Goal: Task Accomplishment & Management: Manage account settings

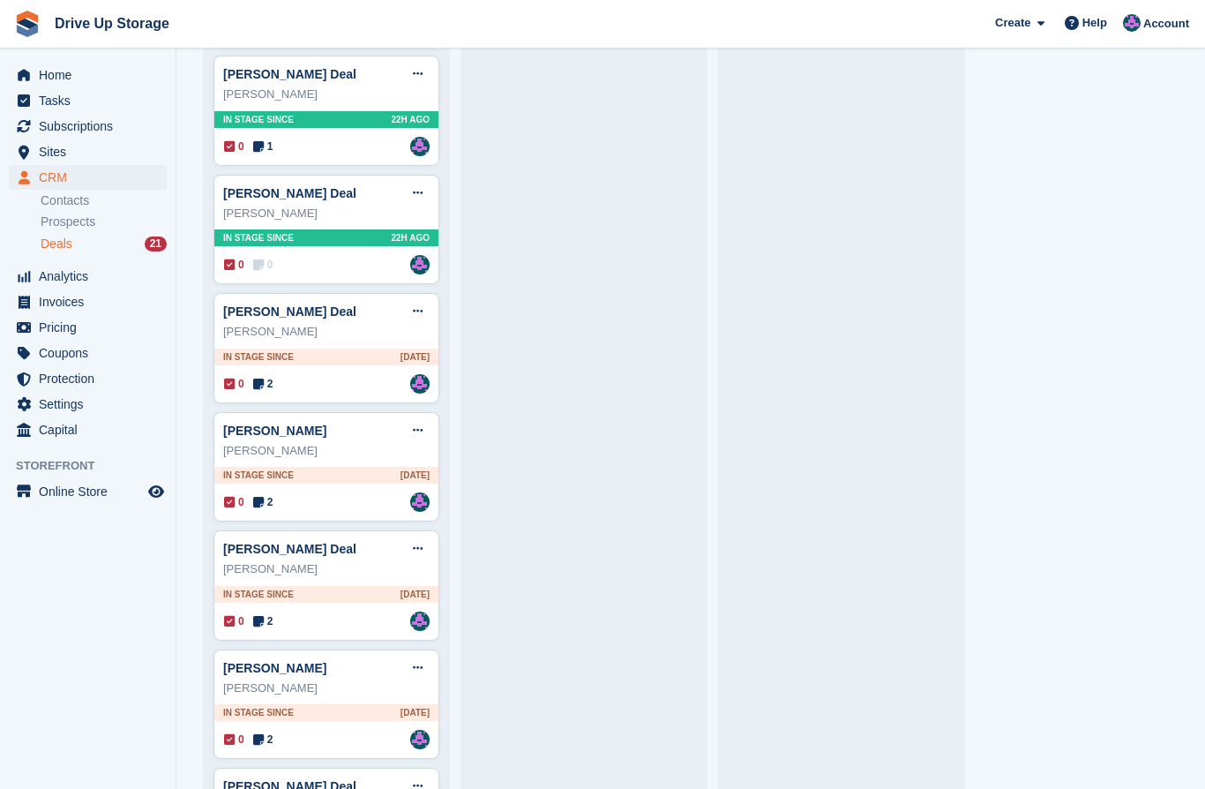
scroll to position [658, 0]
click at [419, 309] on icon at bounding box center [418, 310] width 10 height 11
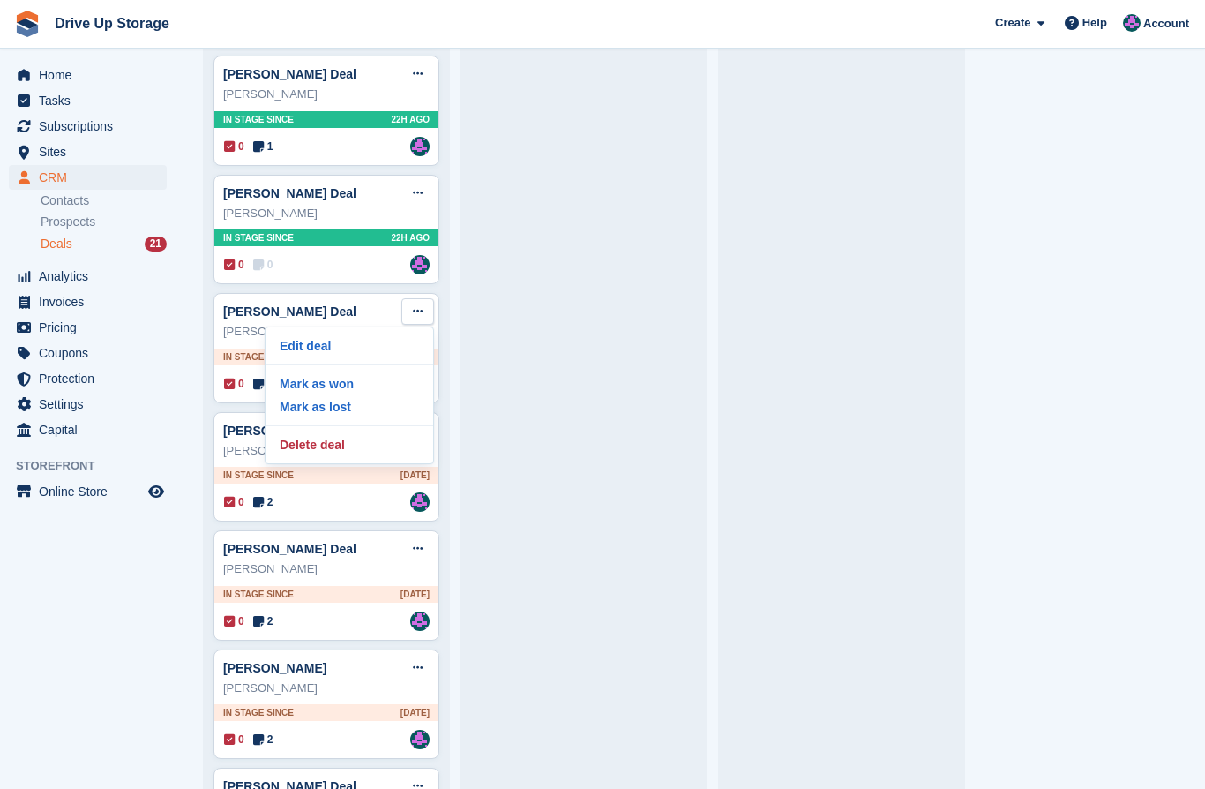
click at [344, 439] on p "Delete deal" at bounding box center [350, 444] width 154 height 23
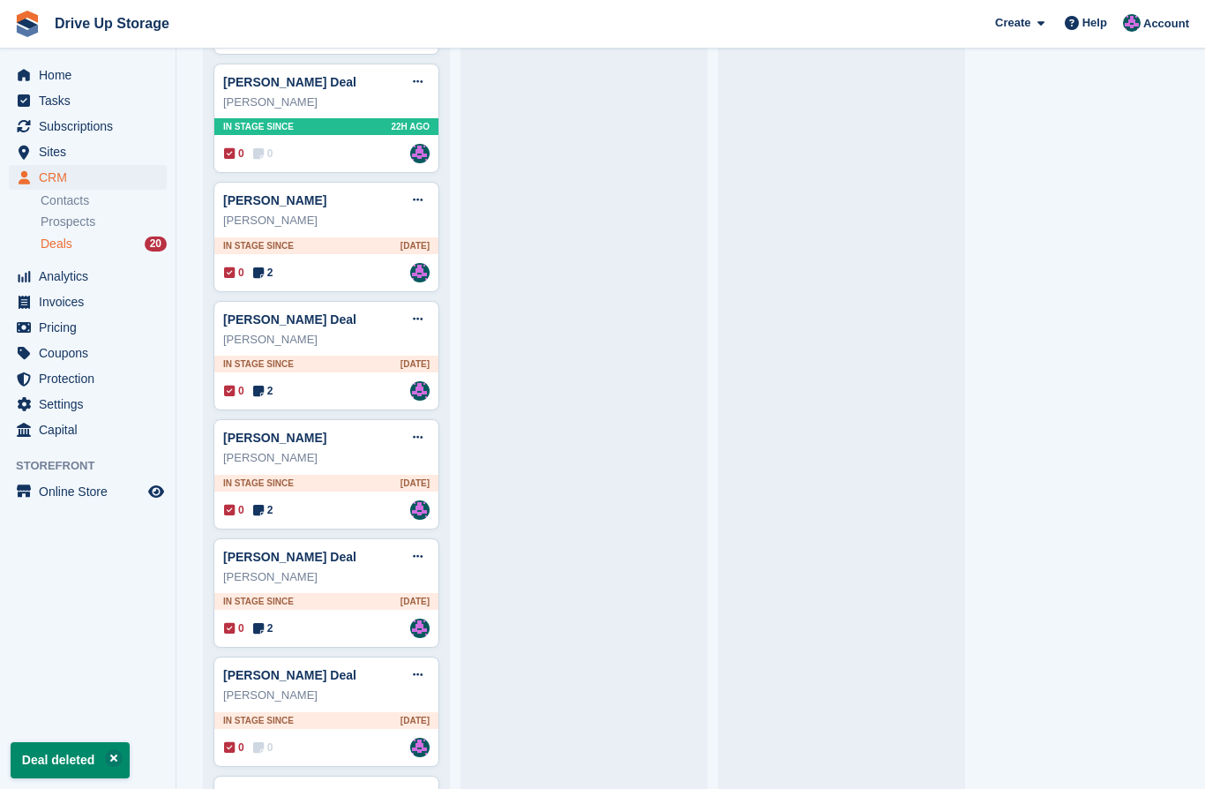
scroll to position [775, 0]
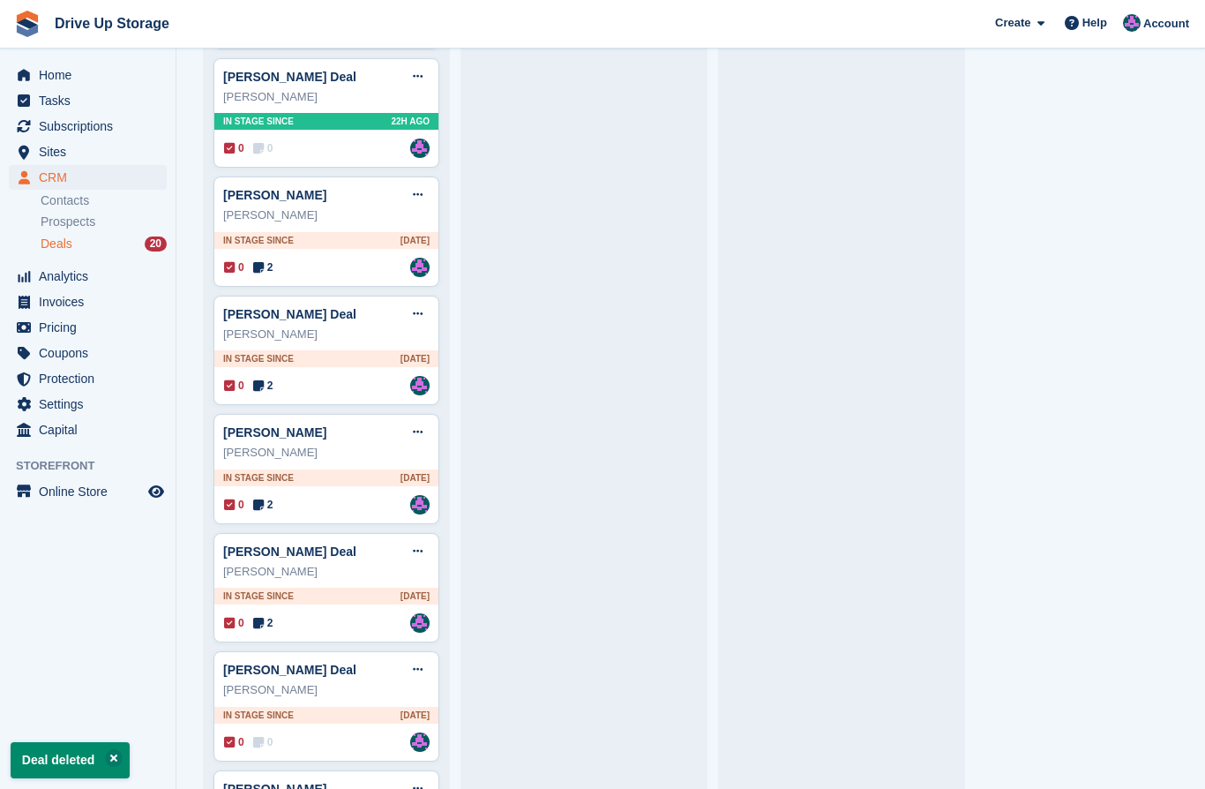
click at [423, 178] on div "ms Tracy A Martin Deal Edit deal Mark as won Mark as lost Delete deal ms Tracy …" at bounding box center [327, 231] width 226 height 110
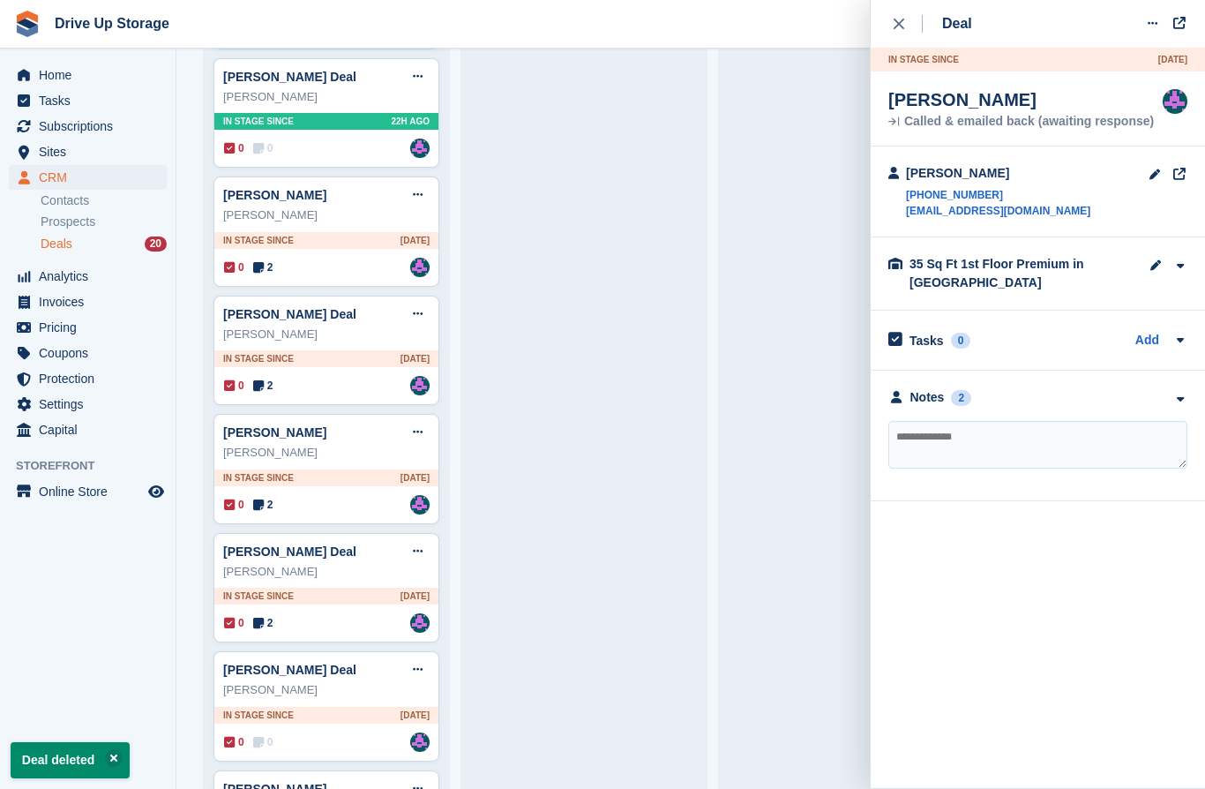
click at [422, 190] on icon at bounding box center [418, 194] width 10 height 11
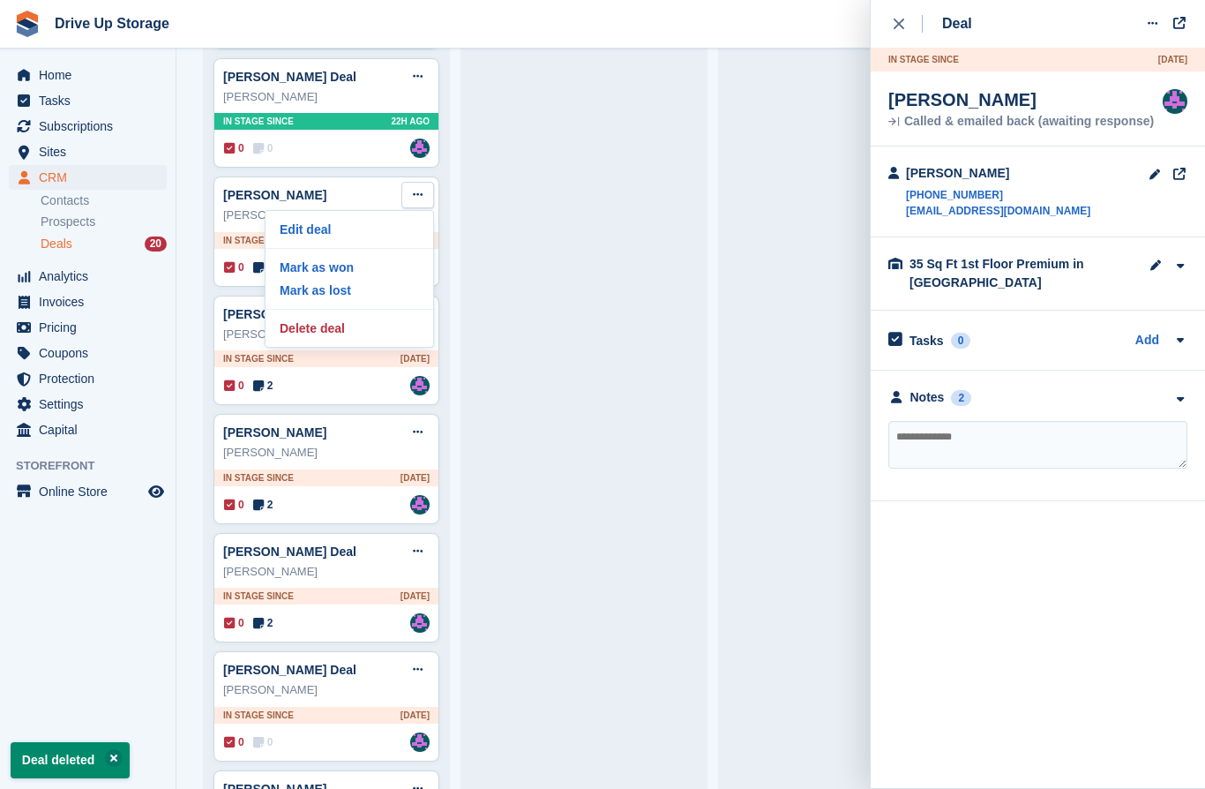
click at [329, 325] on p "Delete deal" at bounding box center [350, 328] width 154 height 23
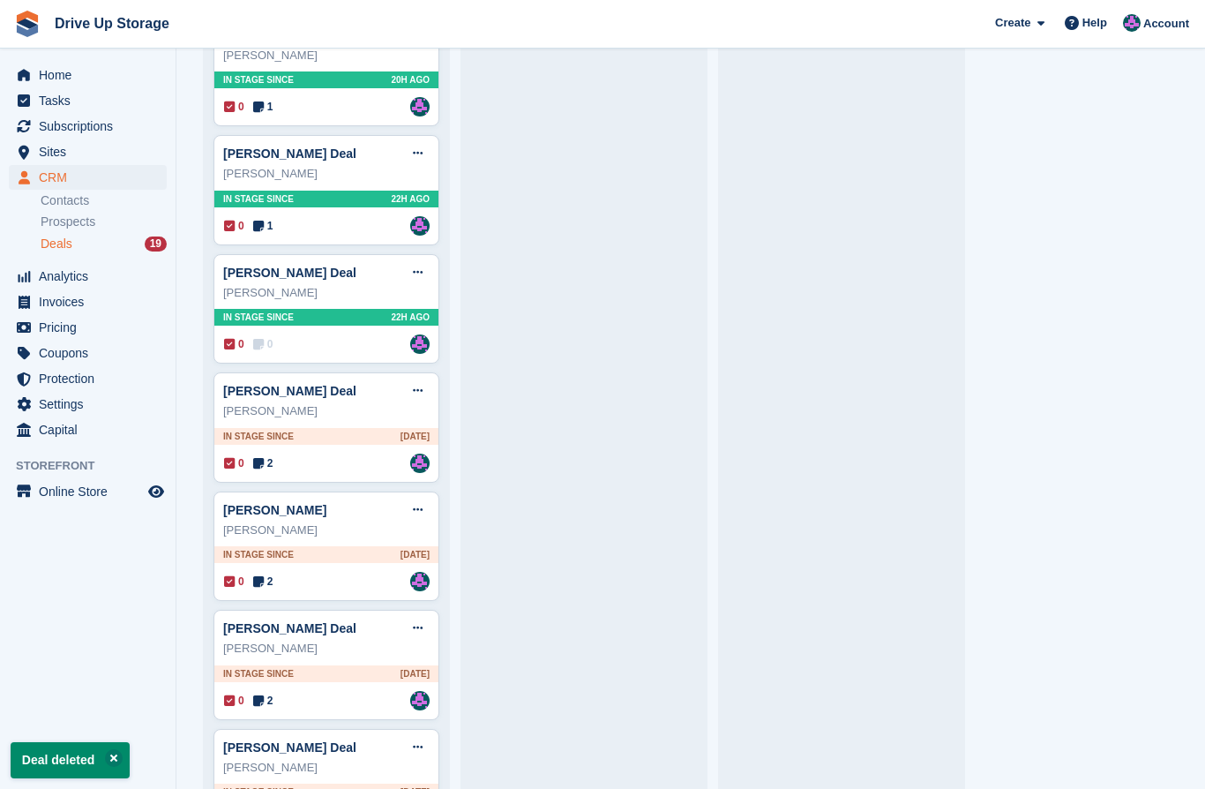
scroll to position [580, 0]
click at [419, 394] on icon at bounding box center [418, 389] width 10 height 11
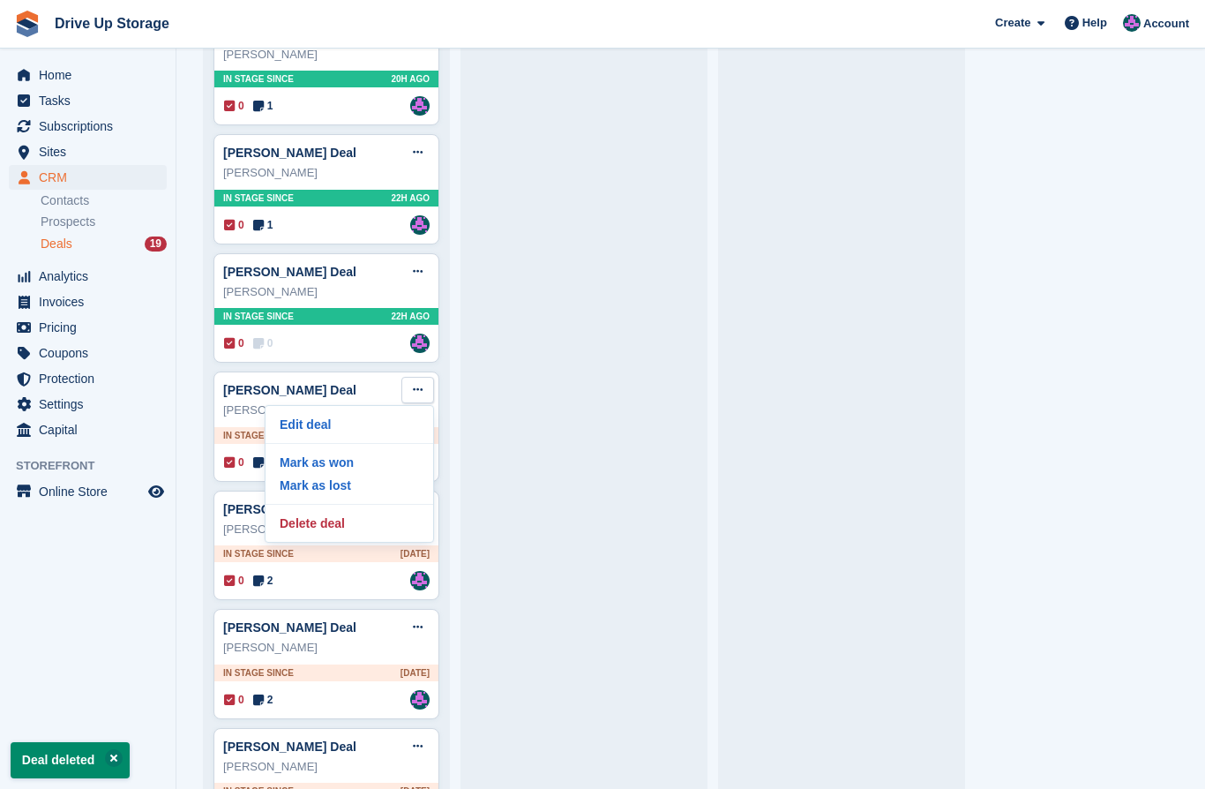
click at [332, 523] on p "Delete deal" at bounding box center [350, 523] width 154 height 23
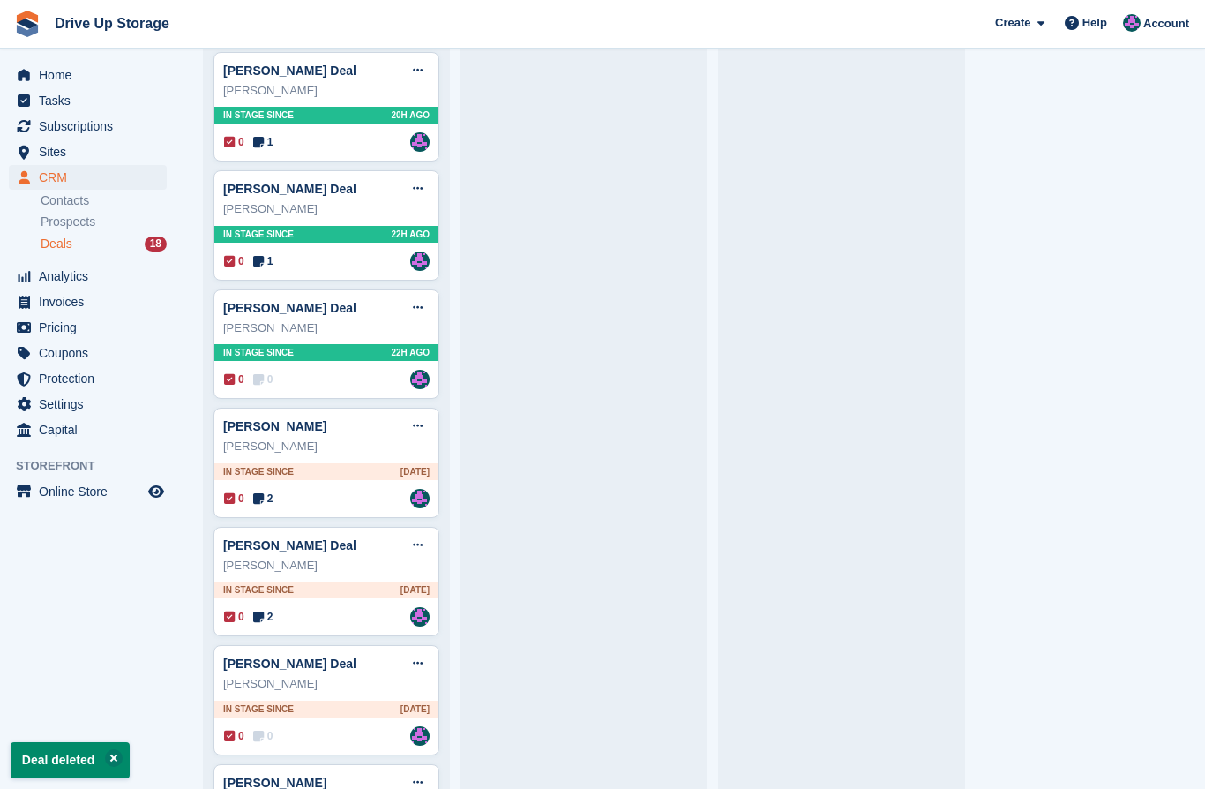
scroll to position [544, 0]
click at [422, 418] on button at bounding box center [417, 426] width 33 height 26
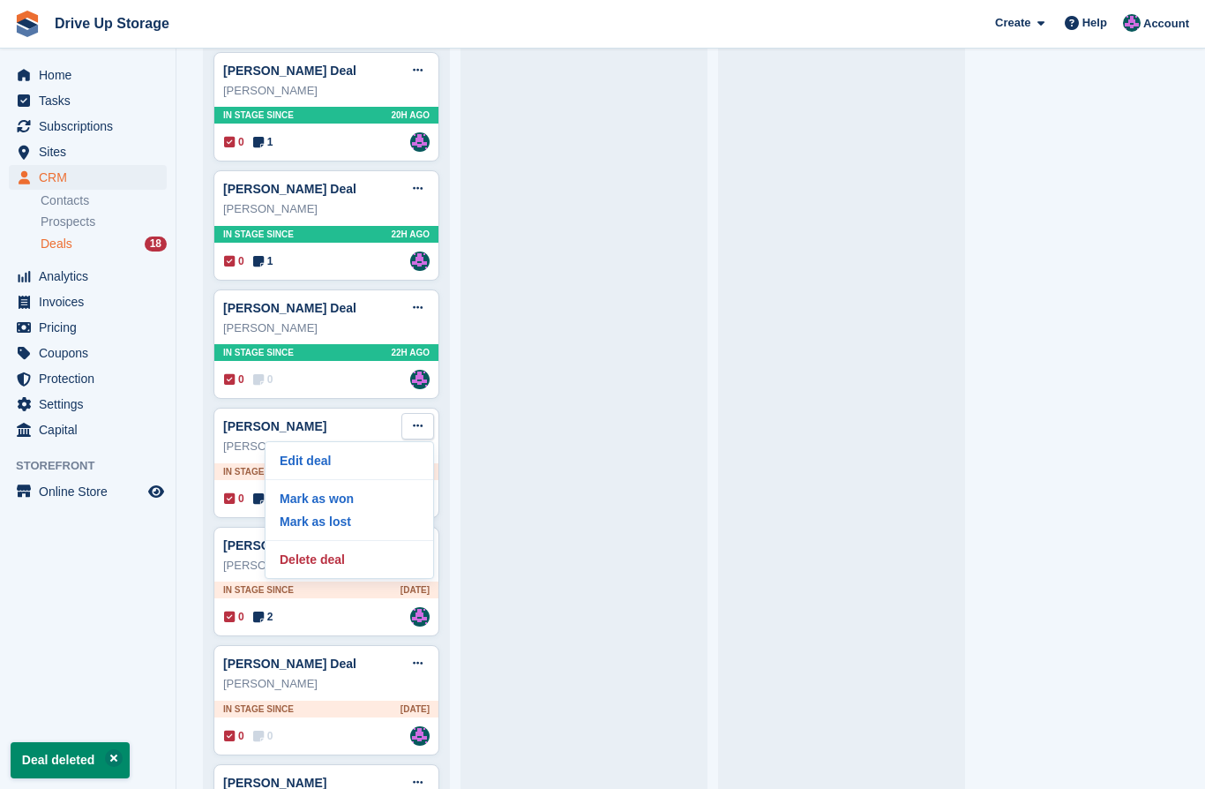
click at [341, 564] on p "Delete deal" at bounding box center [350, 559] width 154 height 23
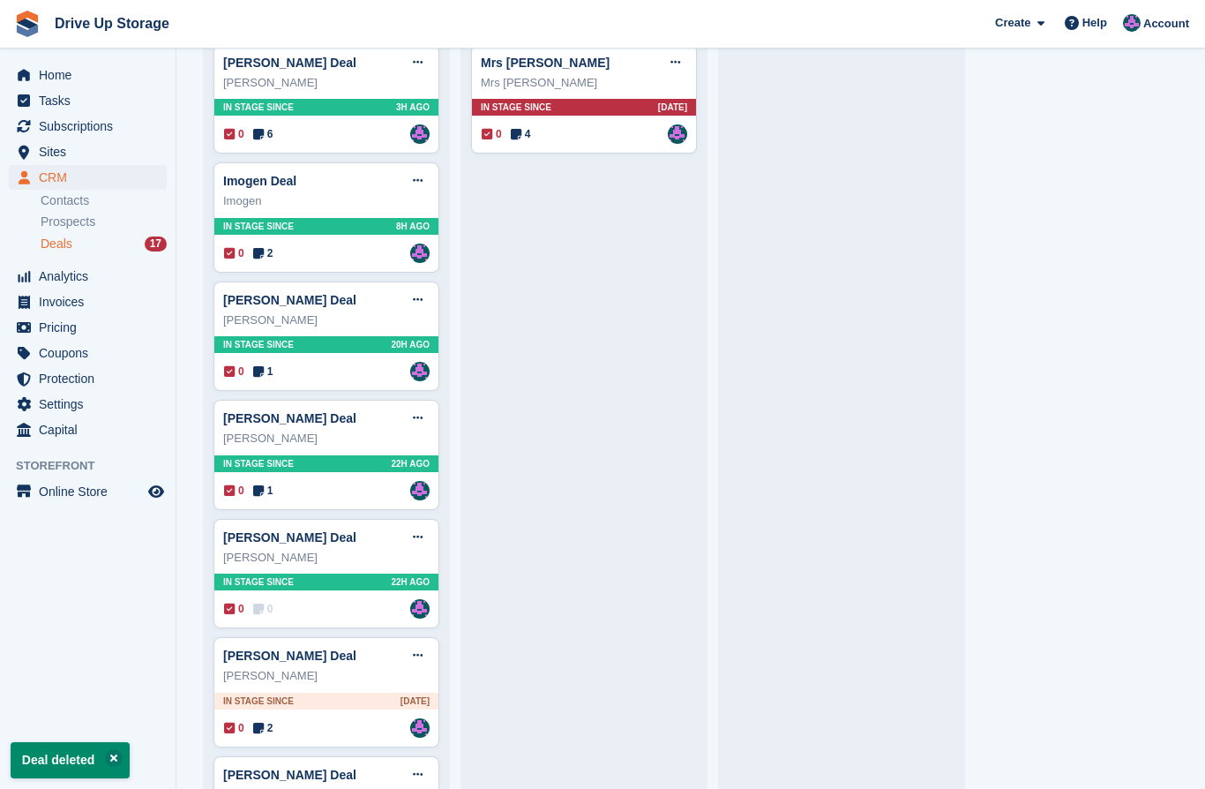
scroll to position [318, 0]
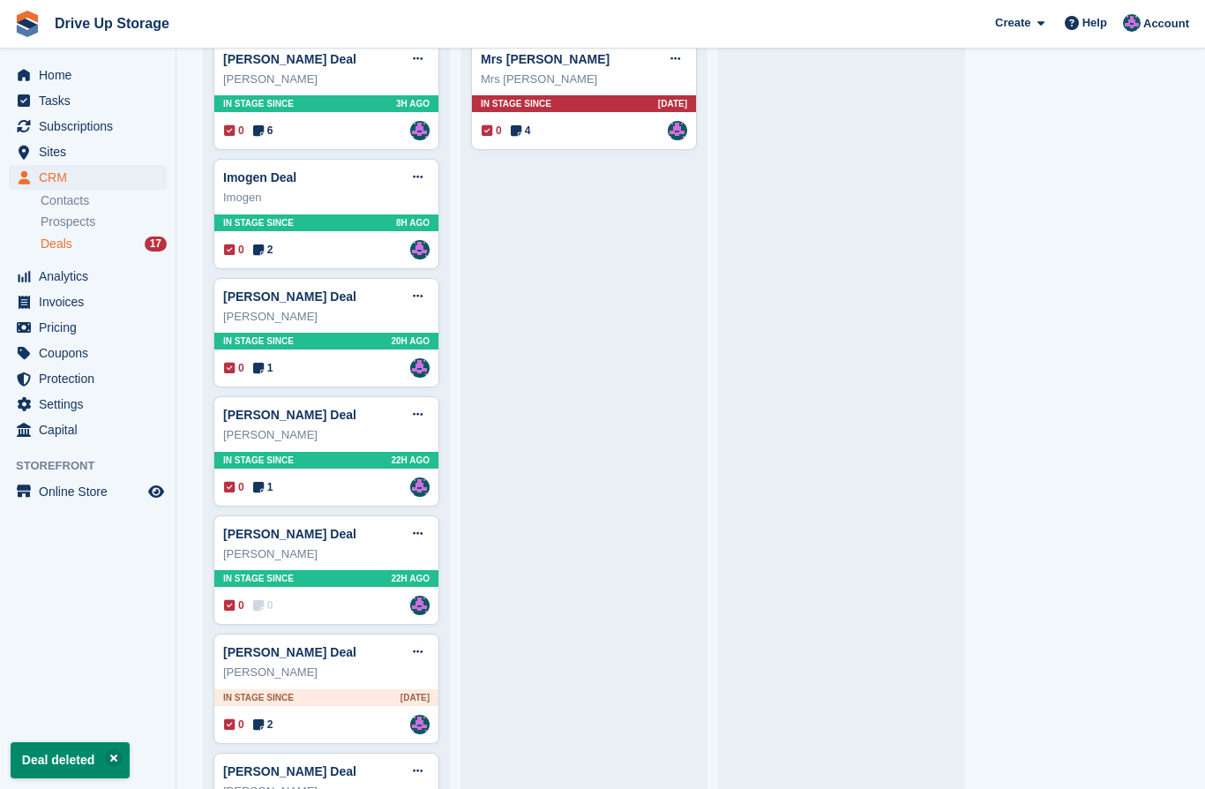
click at [419, 647] on icon at bounding box center [418, 651] width 10 height 11
click at [337, 784] on p "Delete deal" at bounding box center [350, 785] width 154 height 23
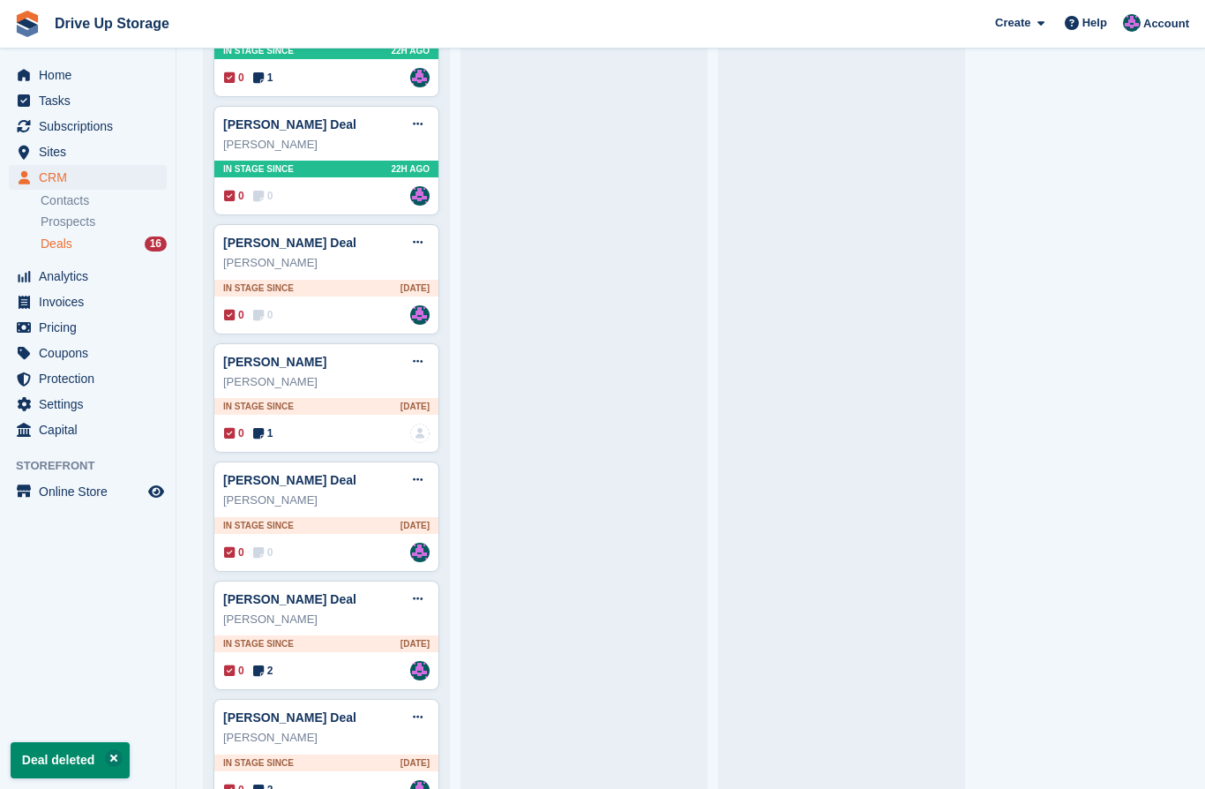
scroll to position [733, 0]
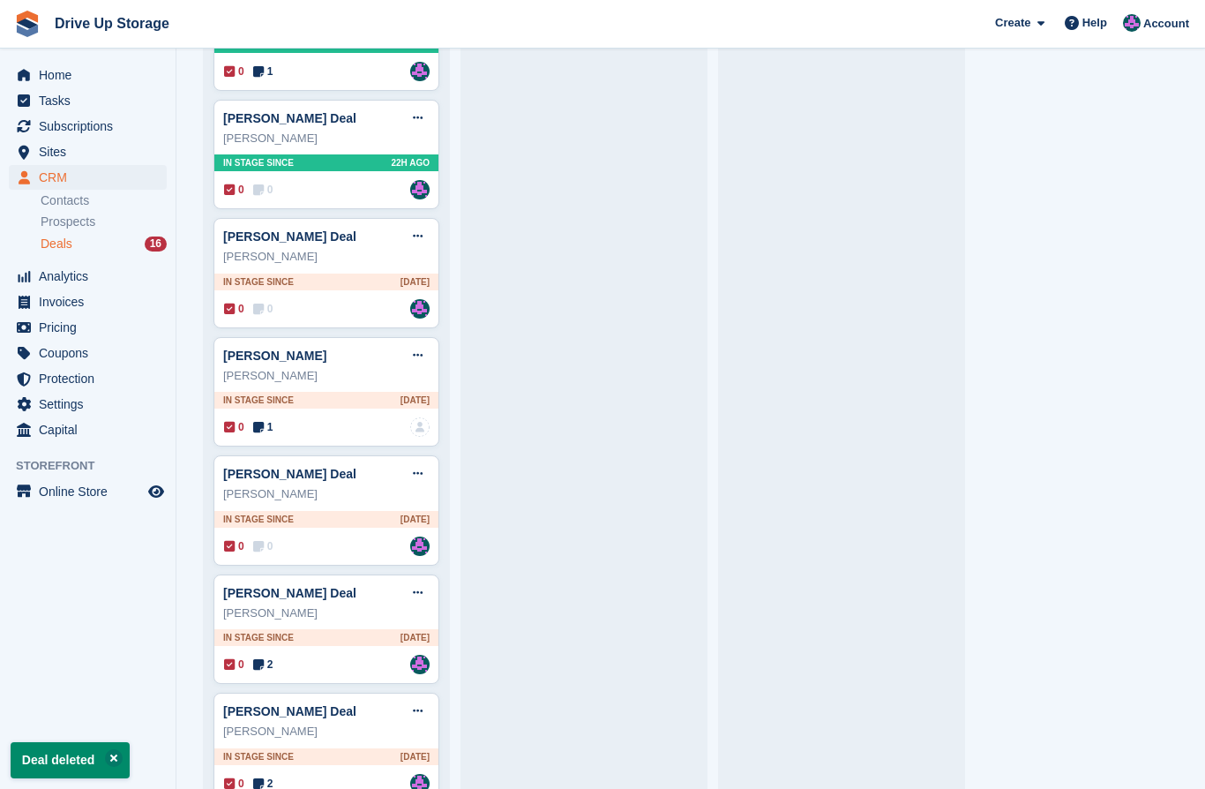
click at [418, 230] on icon at bounding box center [418, 235] width 10 height 11
click at [344, 359] on p "Delete deal" at bounding box center [350, 369] width 154 height 23
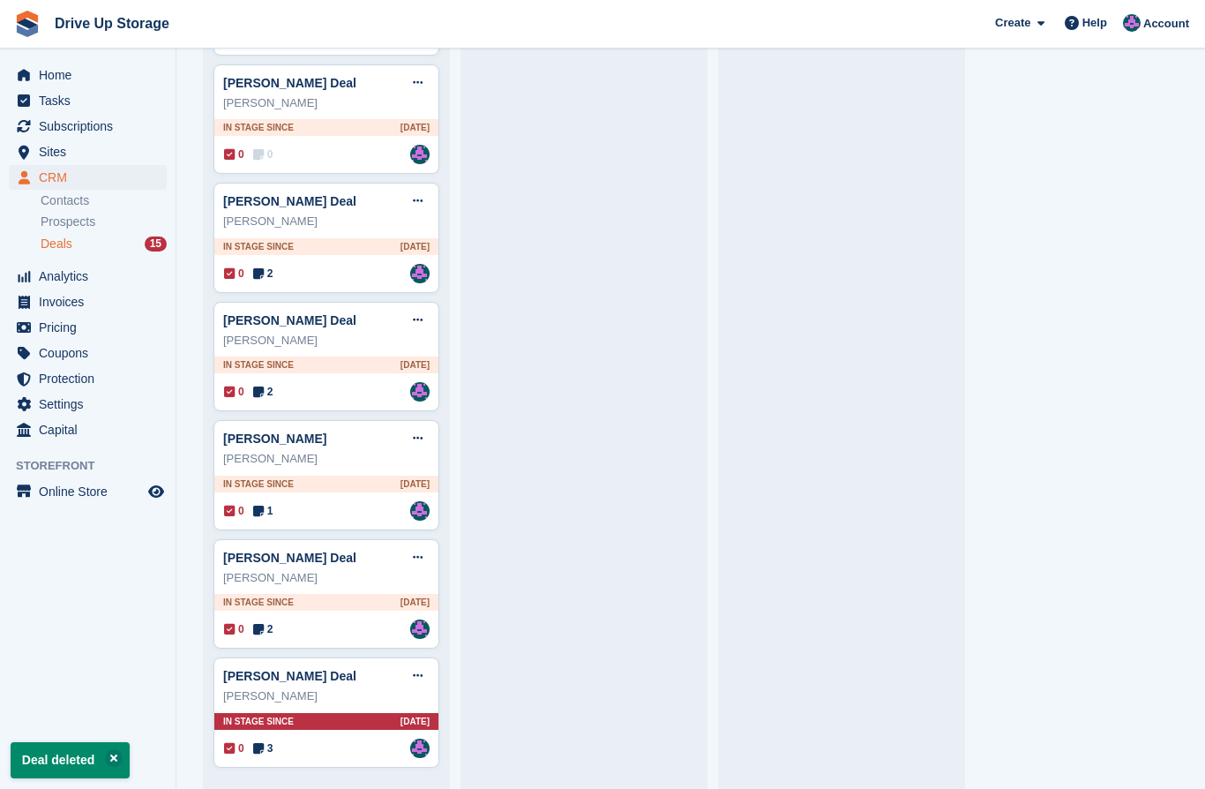
scroll to position [1004, 0]
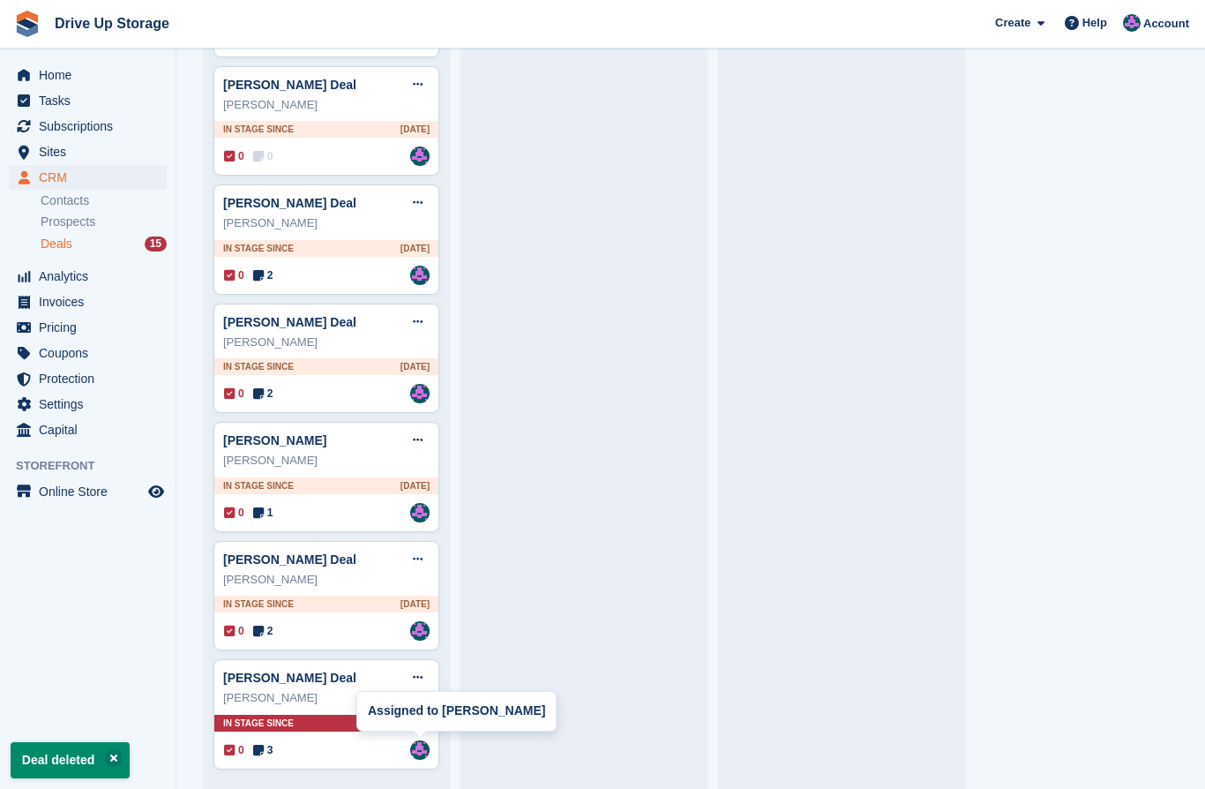
click at [416, 751] on img at bounding box center [419, 749] width 19 height 19
click at [419, 754] on img at bounding box center [419, 749] width 19 height 19
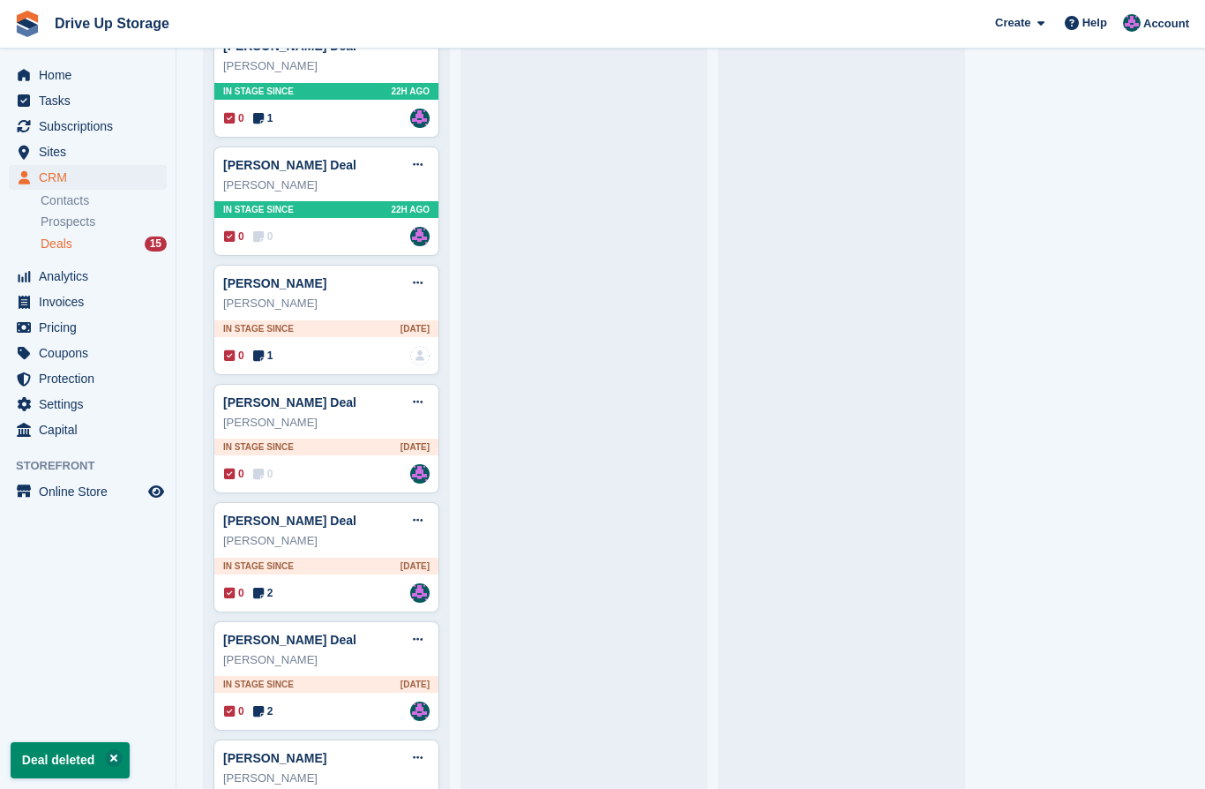
scroll to position [691, 0]
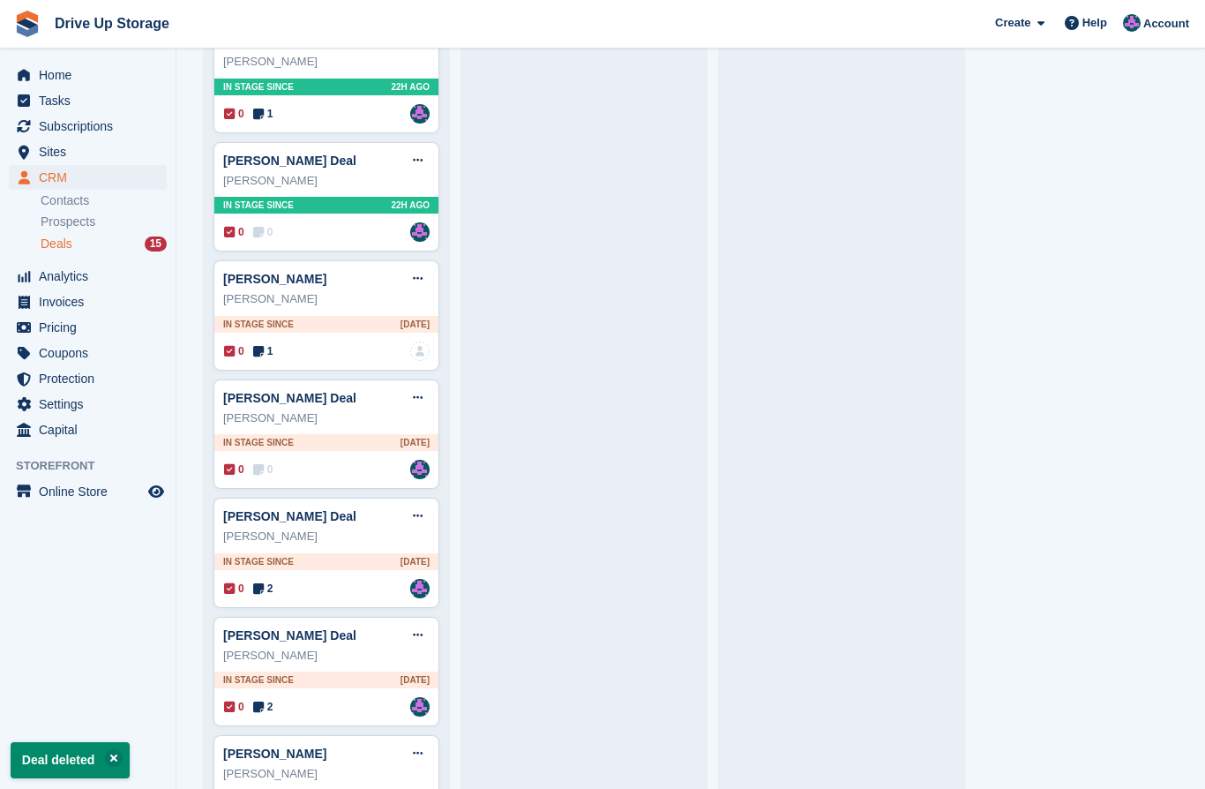
click at [425, 509] on button at bounding box center [417, 516] width 33 height 26
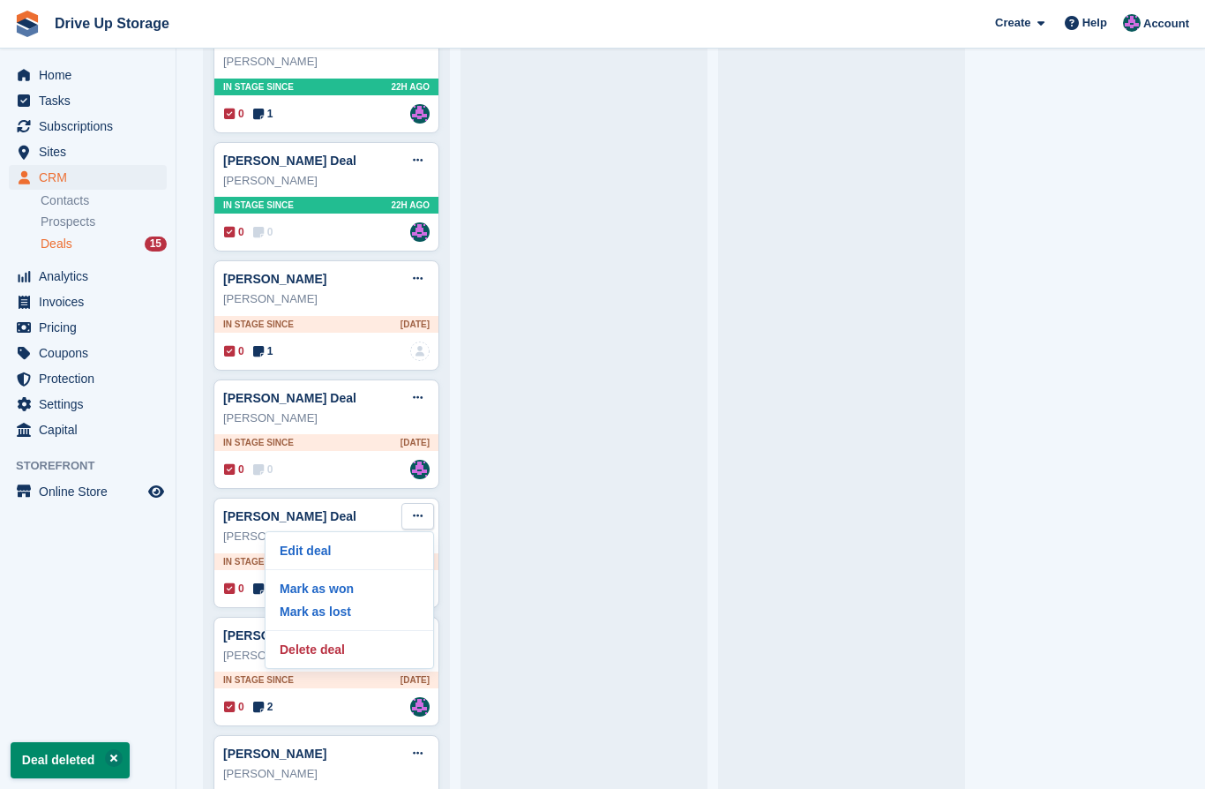
click at [327, 652] on p "Delete deal" at bounding box center [350, 649] width 154 height 23
click at [327, 647] on p "Delete deal" at bounding box center [350, 649] width 154 height 23
click at [334, 641] on p "Delete deal" at bounding box center [350, 649] width 154 height 23
click at [341, 647] on p "Delete deal" at bounding box center [350, 649] width 154 height 23
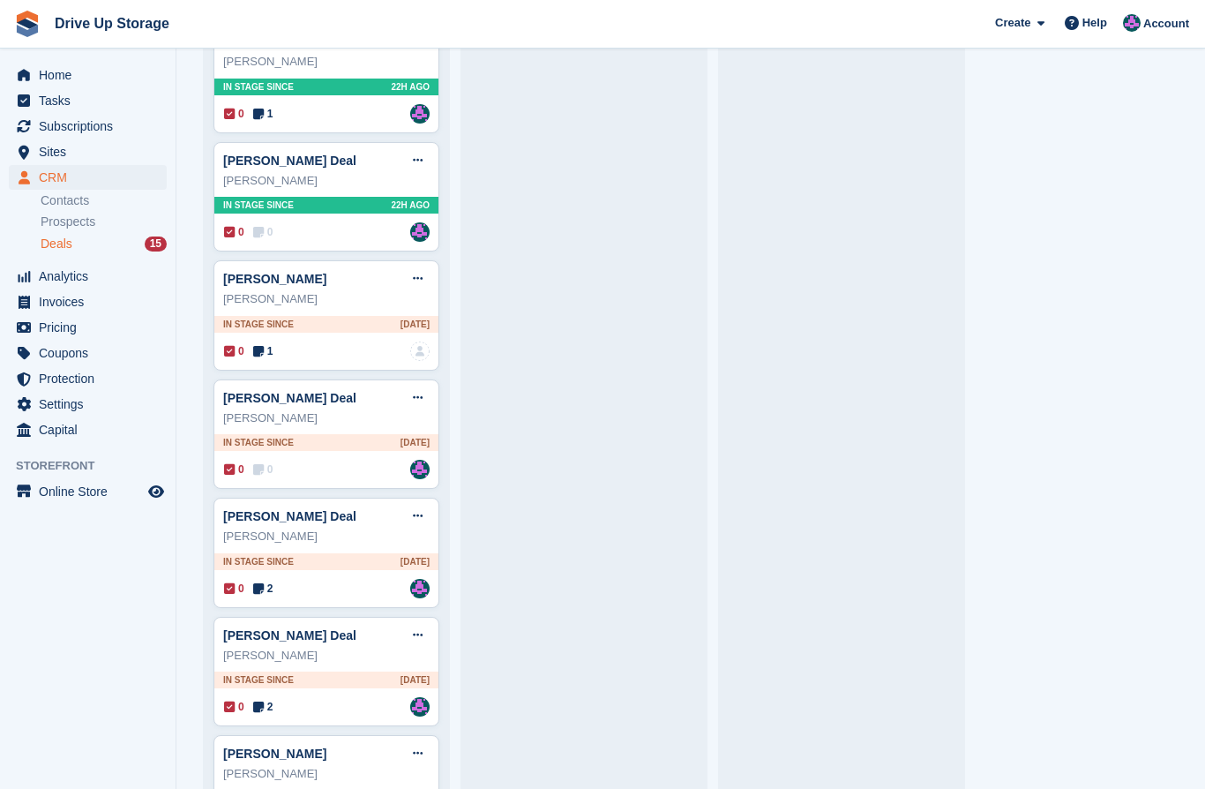
click at [425, 510] on button at bounding box center [417, 516] width 33 height 26
click at [416, 514] on icon at bounding box center [418, 515] width 10 height 11
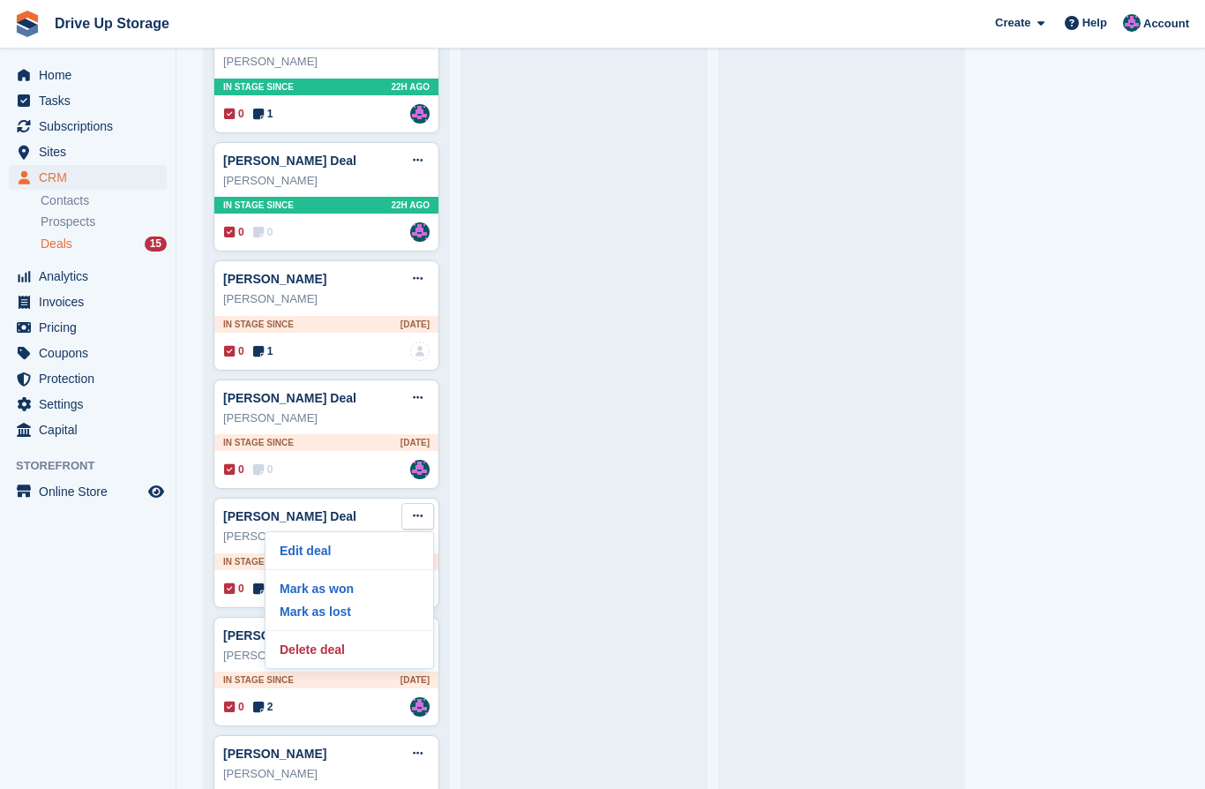
click at [333, 648] on p "Delete deal" at bounding box center [350, 649] width 154 height 23
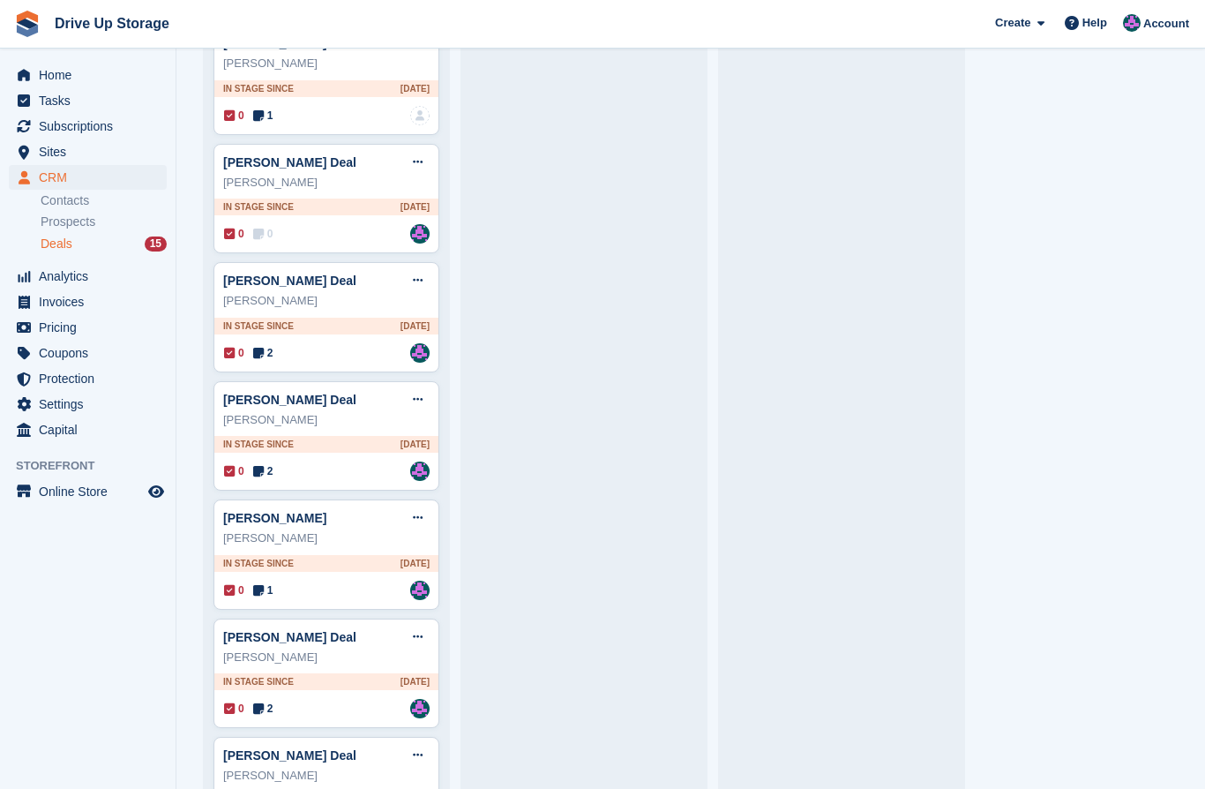
scroll to position [931, 0]
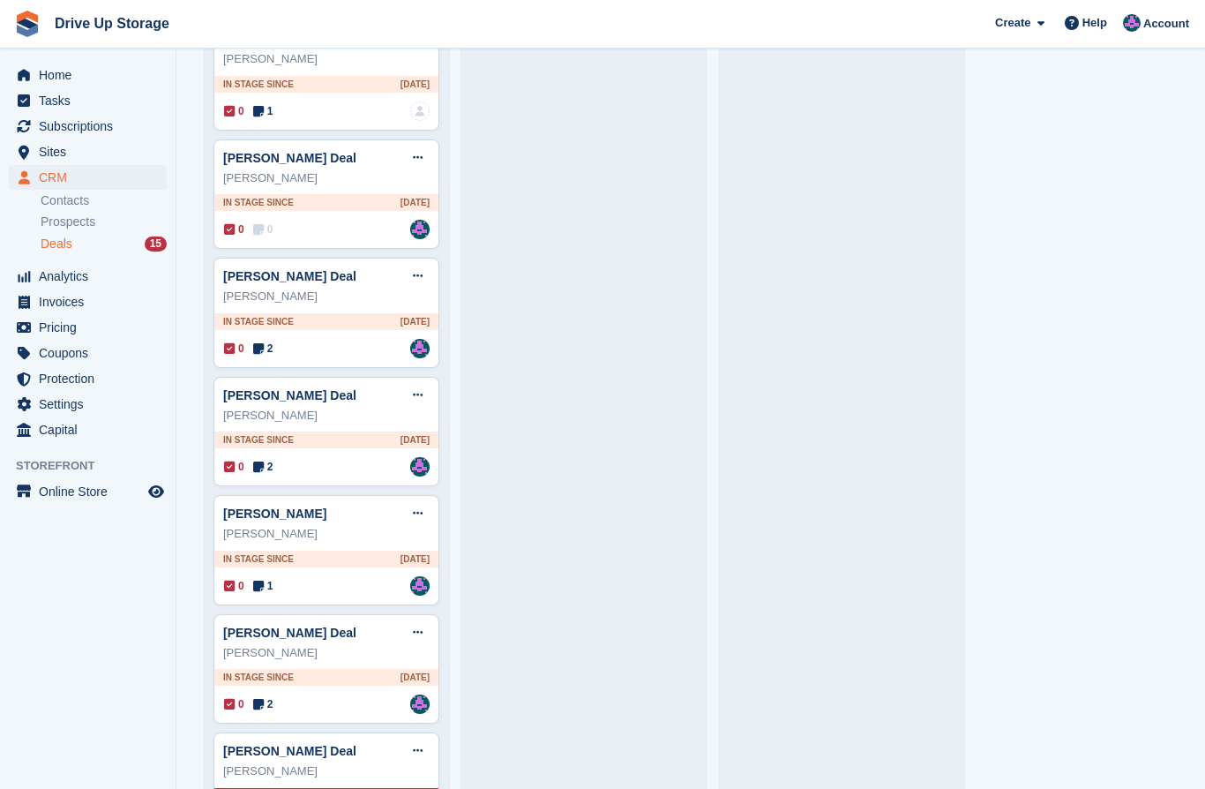
click at [420, 632] on icon at bounding box center [418, 631] width 10 height 11
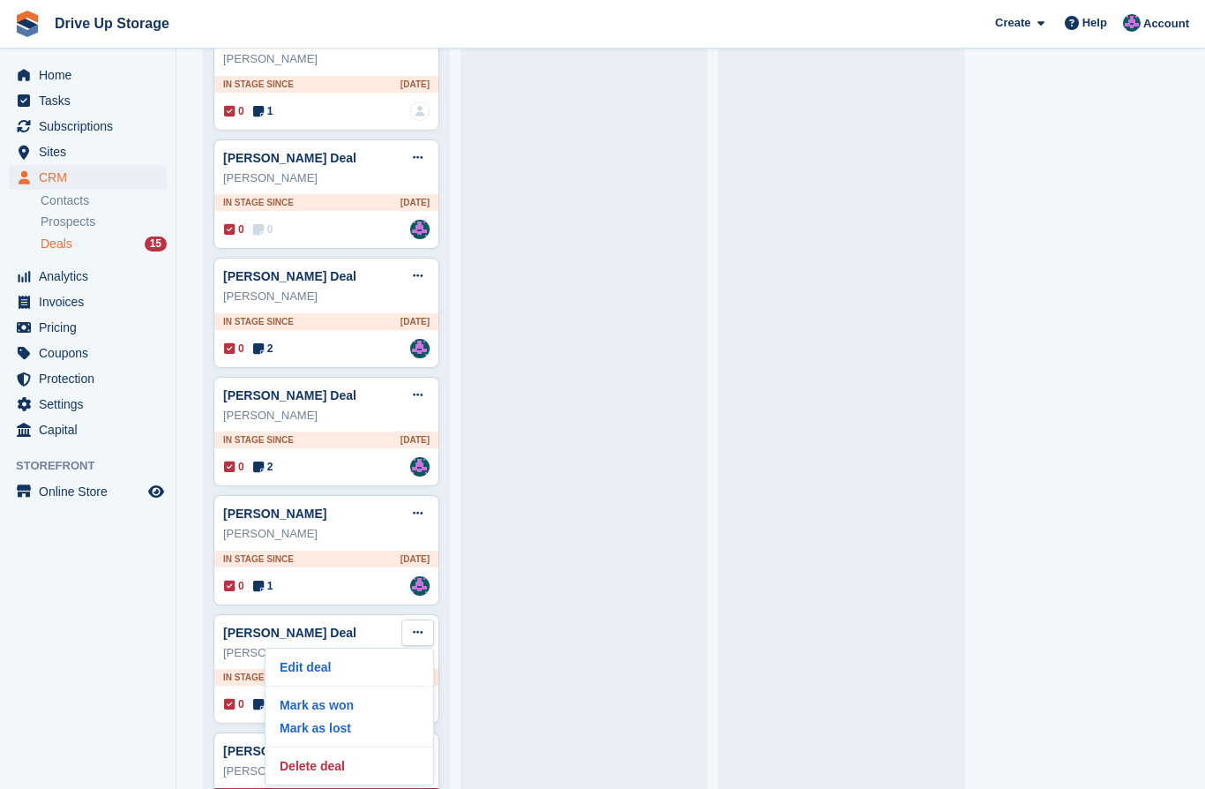
click at [334, 762] on p "Delete deal" at bounding box center [350, 765] width 154 height 23
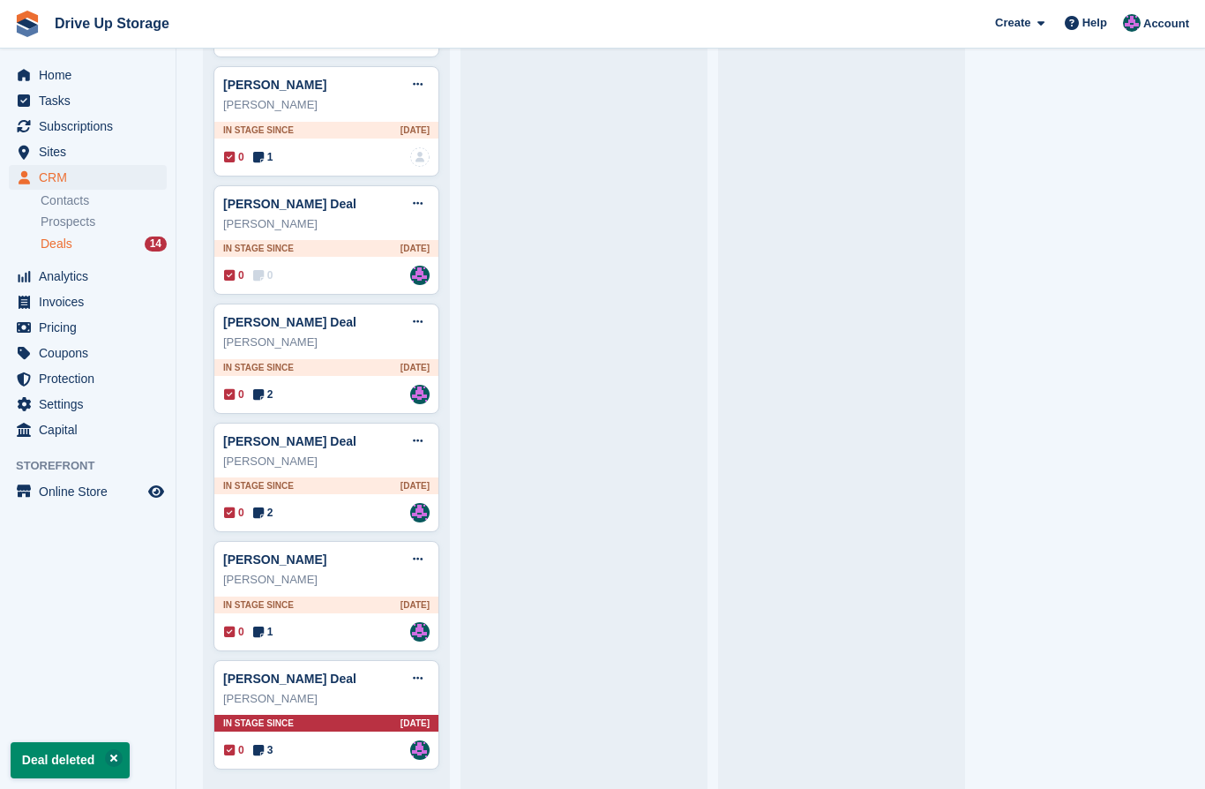
scroll to position [886, 0]
click at [417, 675] on icon at bounding box center [418, 676] width 10 height 11
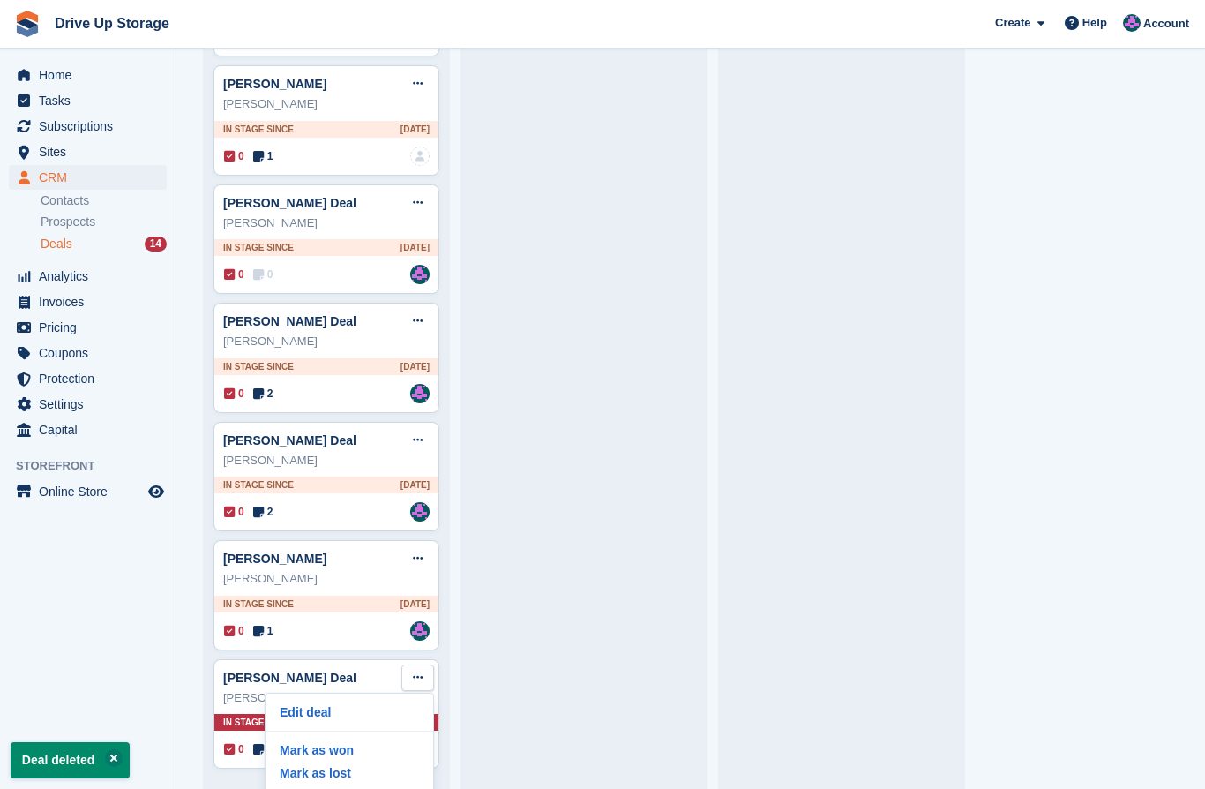
click at [421, 566] on button at bounding box center [417, 558] width 33 height 26
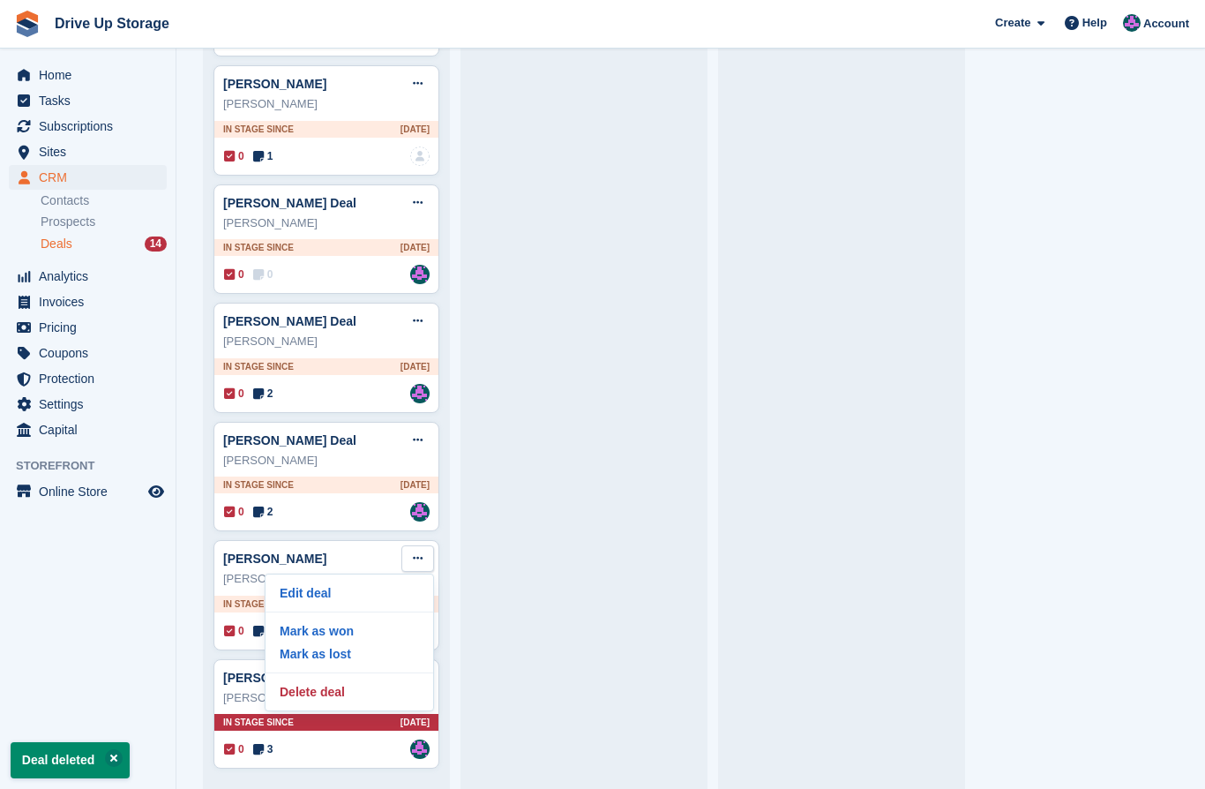
click at [338, 686] on p "Delete deal" at bounding box center [350, 691] width 154 height 23
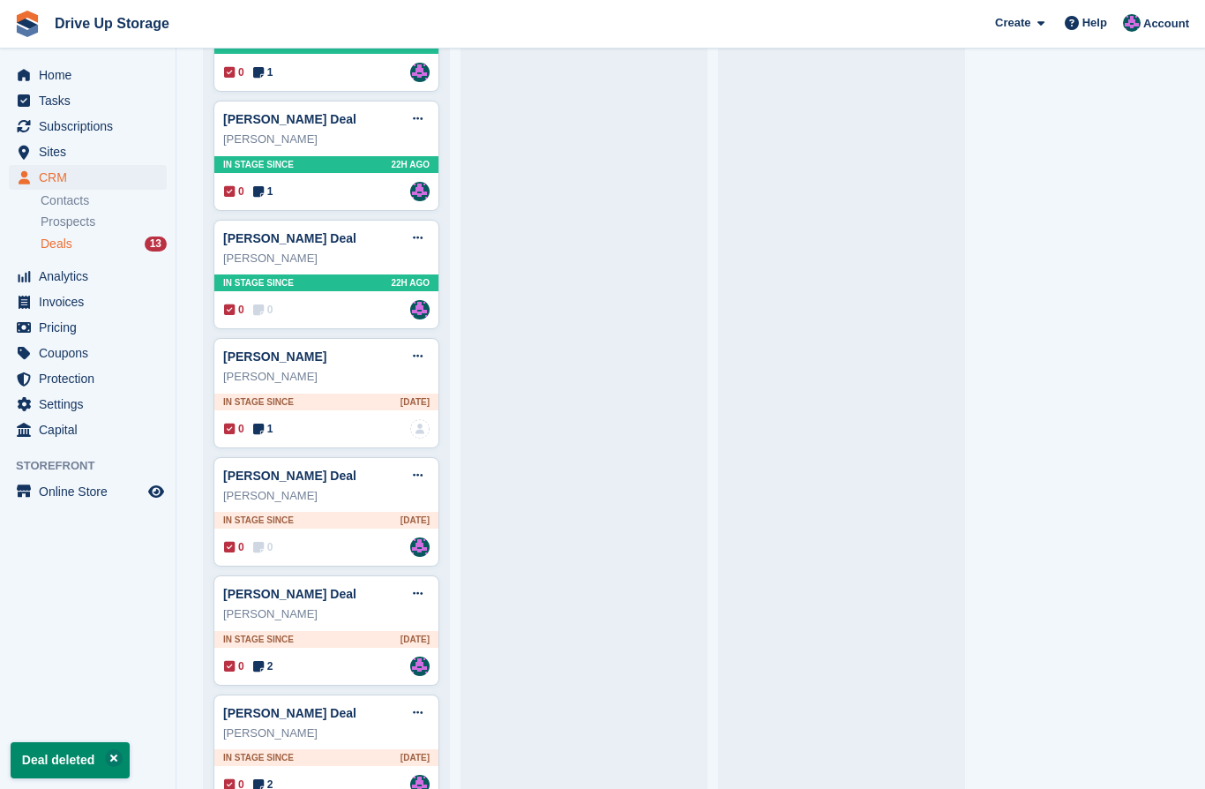
scroll to position [614, 0]
click at [420, 356] on icon at bounding box center [418, 354] width 10 height 11
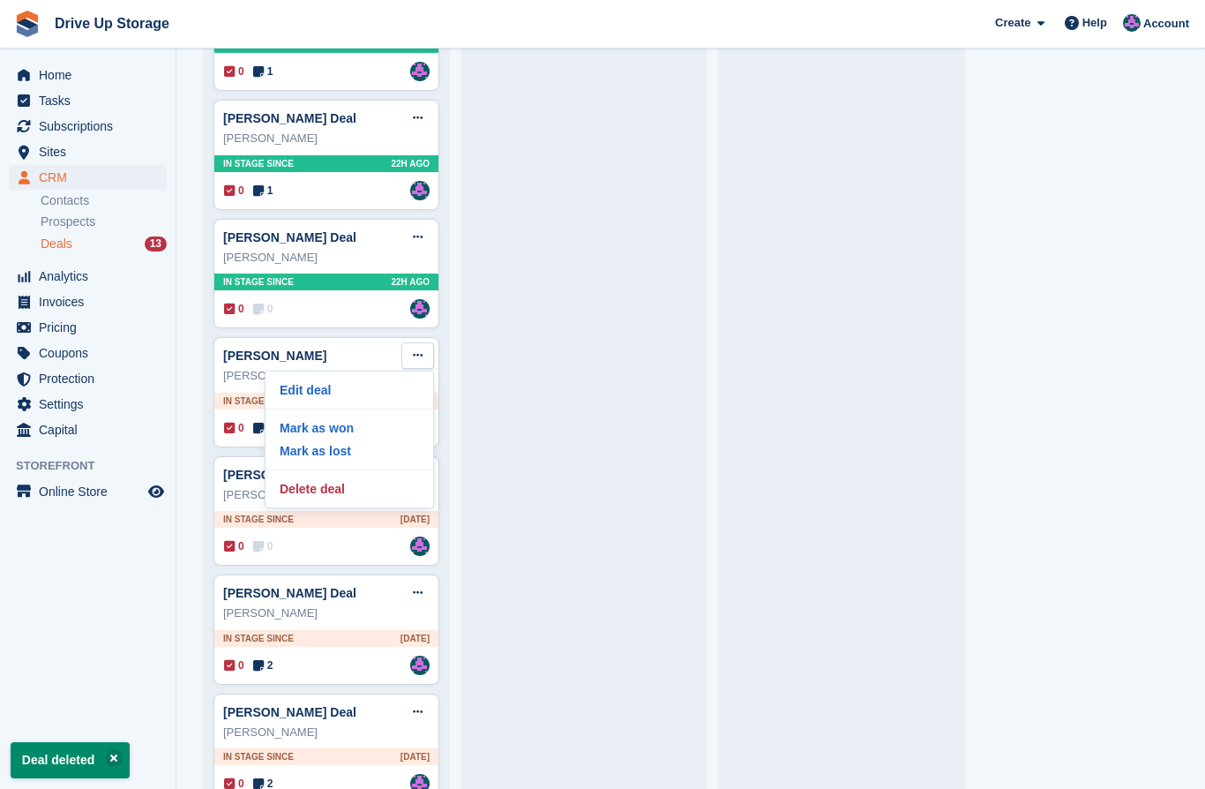
click at [339, 486] on p "Delete deal" at bounding box center [350, 488] width 154 height 23
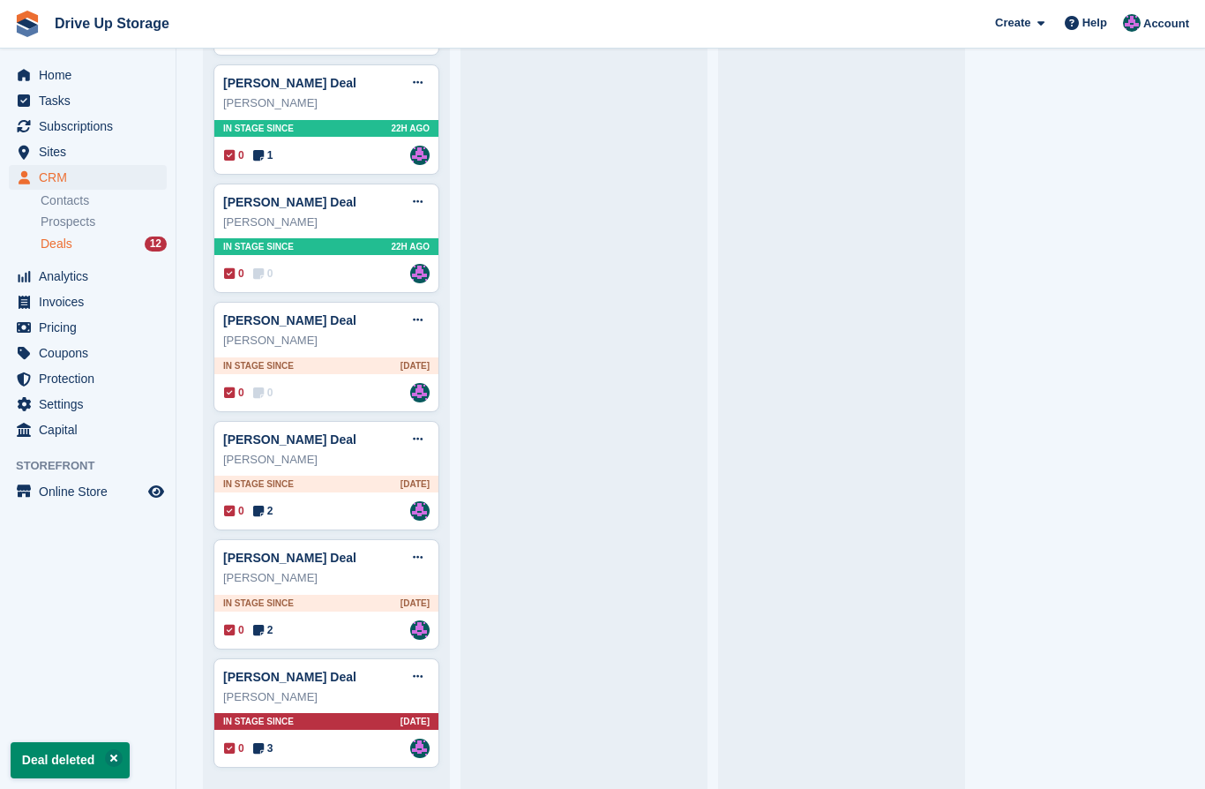
scroll to position [649, 0]
click at [423, 679] on button at bounding box center [417, 677] width 33 height 26
click at [420, 322] on icon at bounding box center [418, 319] width 10 height 11
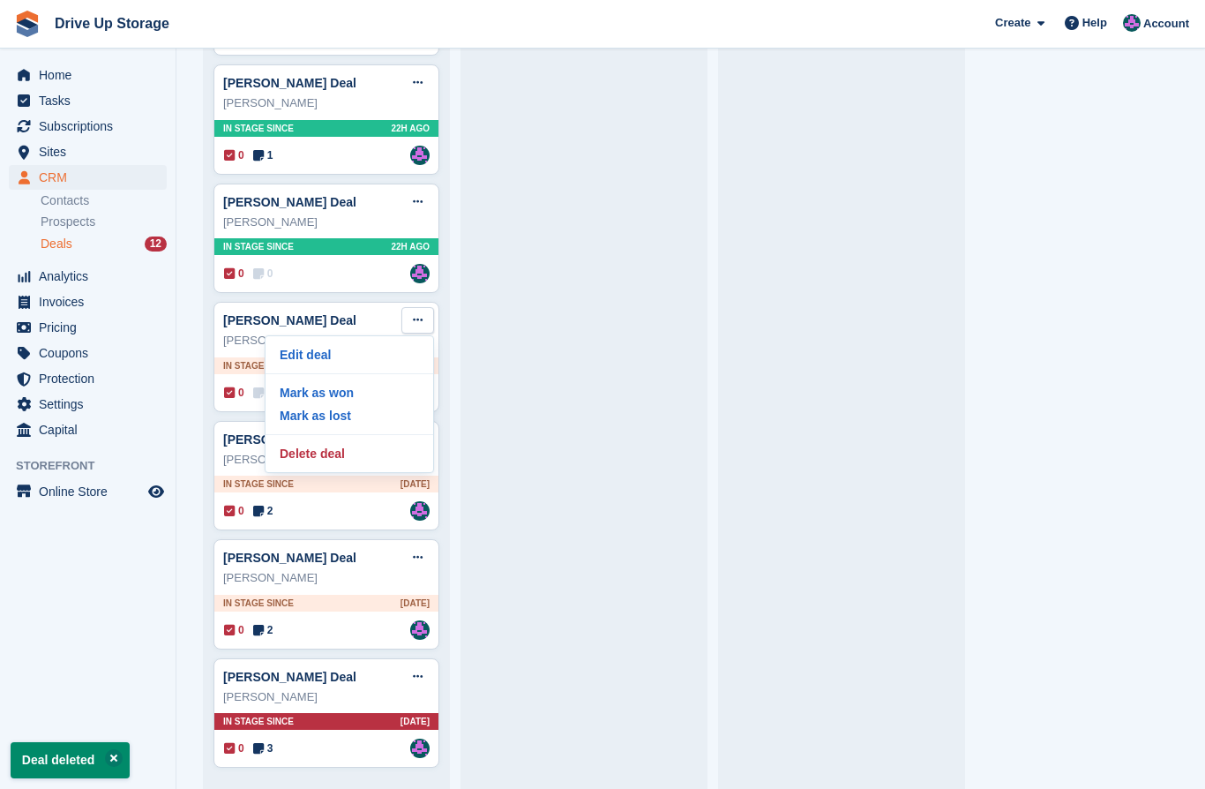
click at [340, 459] on p "Delete deal" at bounding box center [350, 453] width 154 height 23
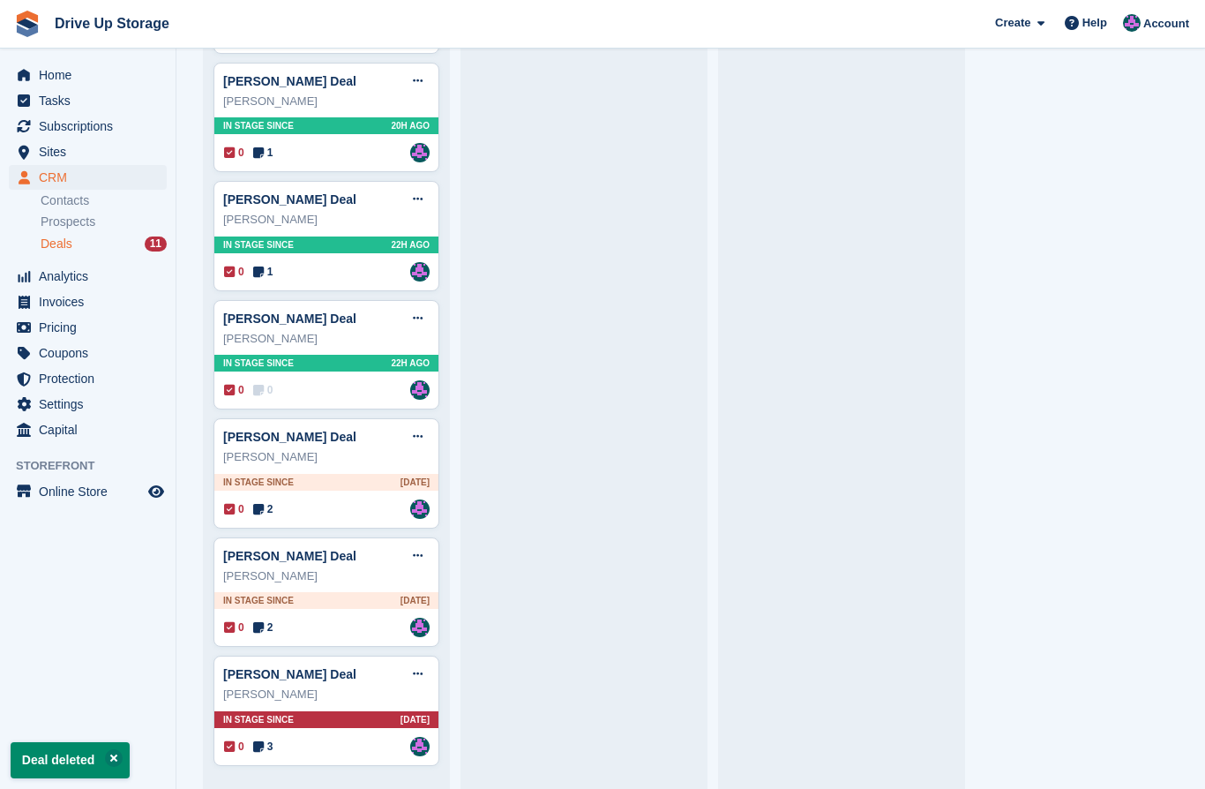
scroll to position [531, 0]
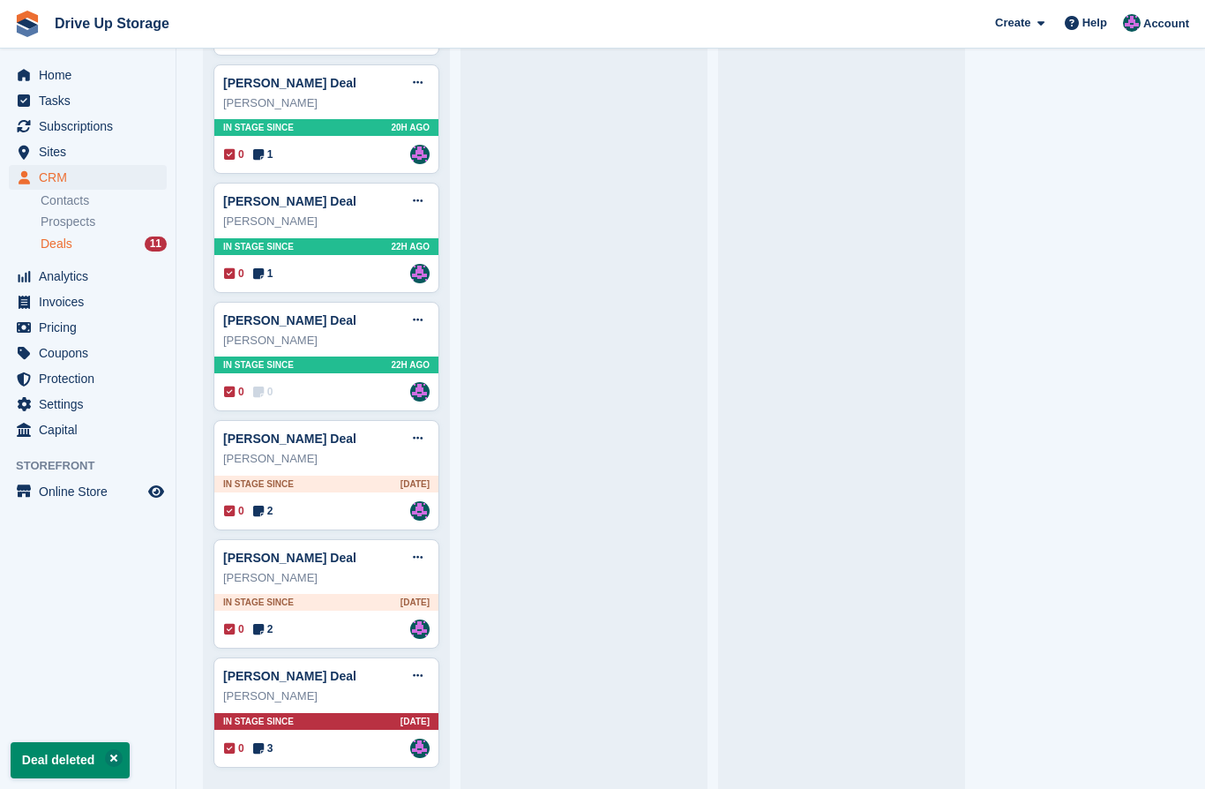
click at [430, 431] on button at bounding box center [417, 438] width 33 height 26
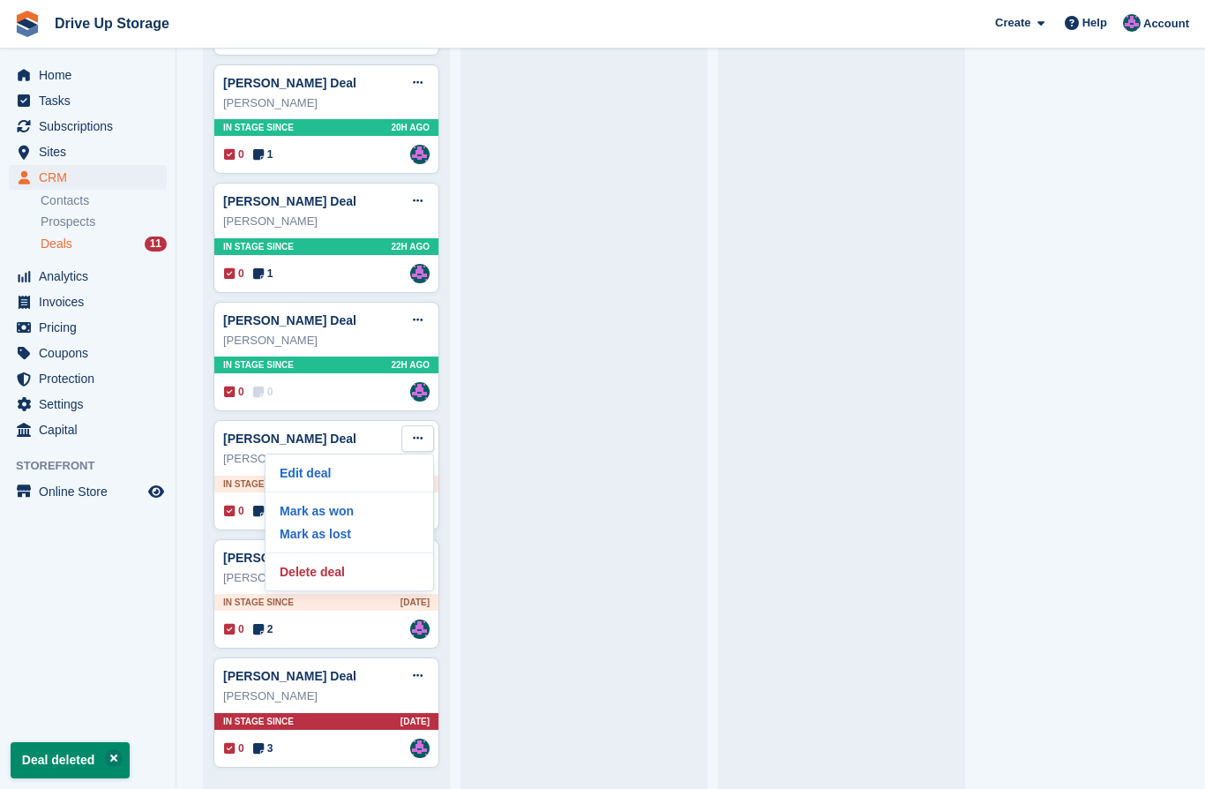
click at [362, 570] on p "Delete deal" at bounding box center [350, 571] width 154 height 23
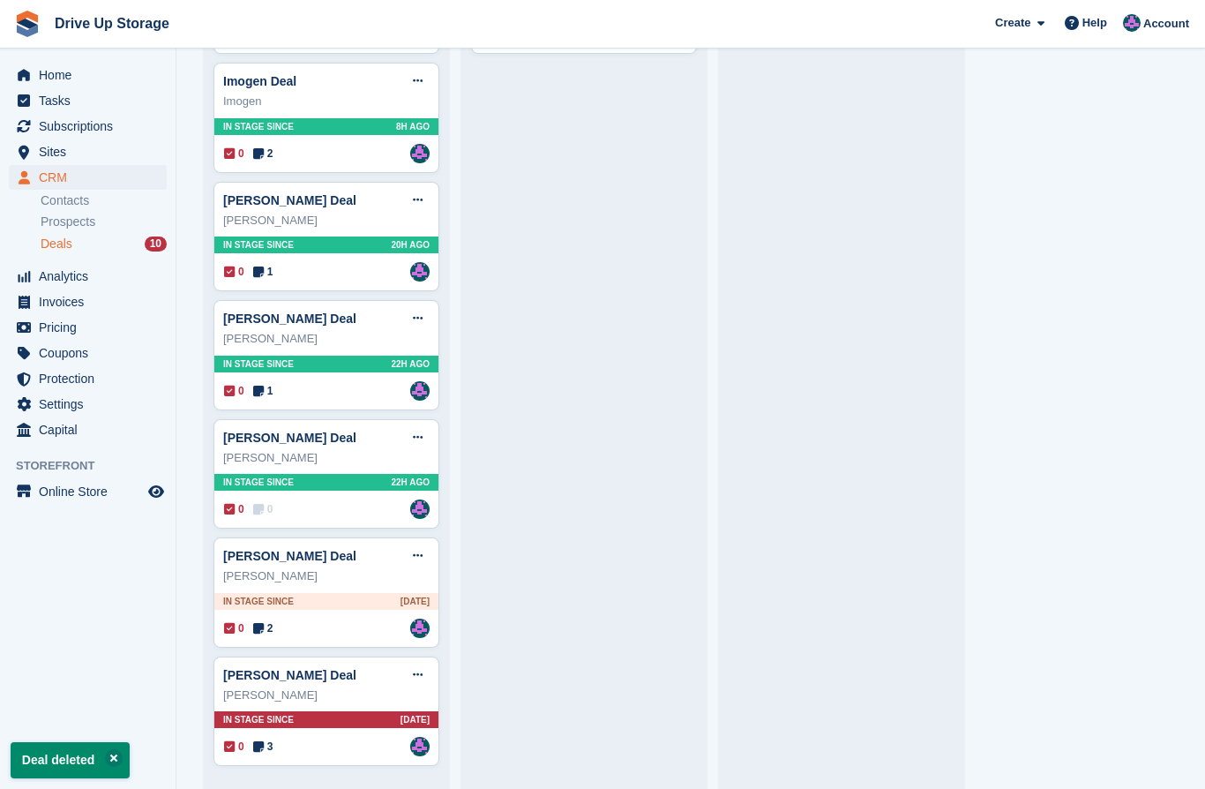
scroll to position [413, 0]
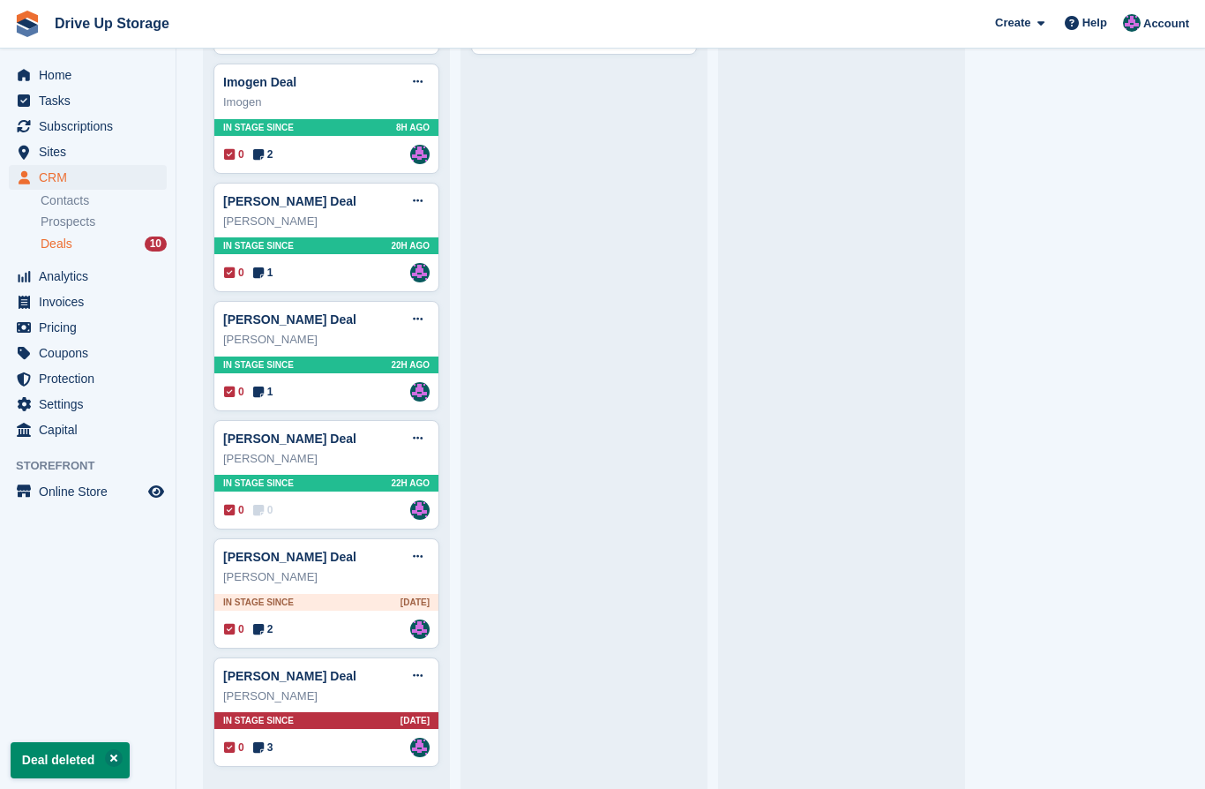
click at [420, 552] on icon at bounding box center [418, 556] width 10 height 11
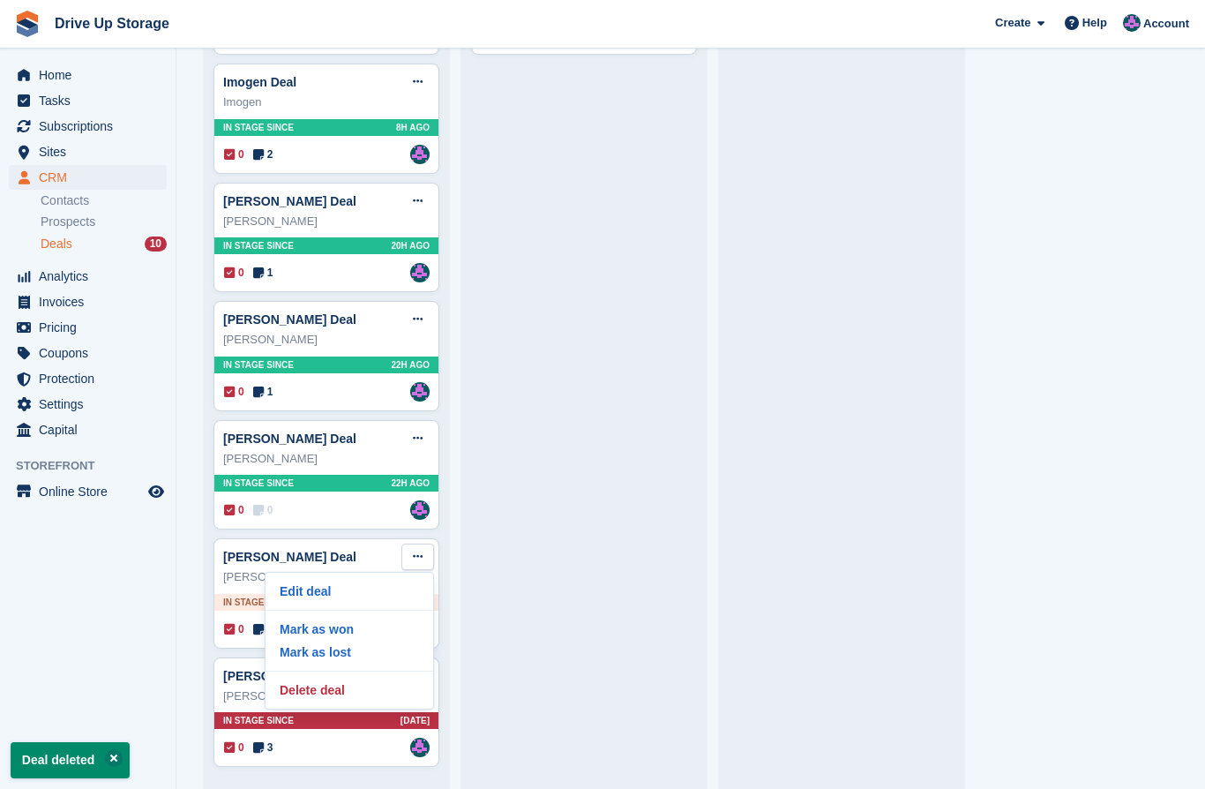
click at [350, 688] on p "Delete deal" at bounding box center [350, 690] width 154 height 23
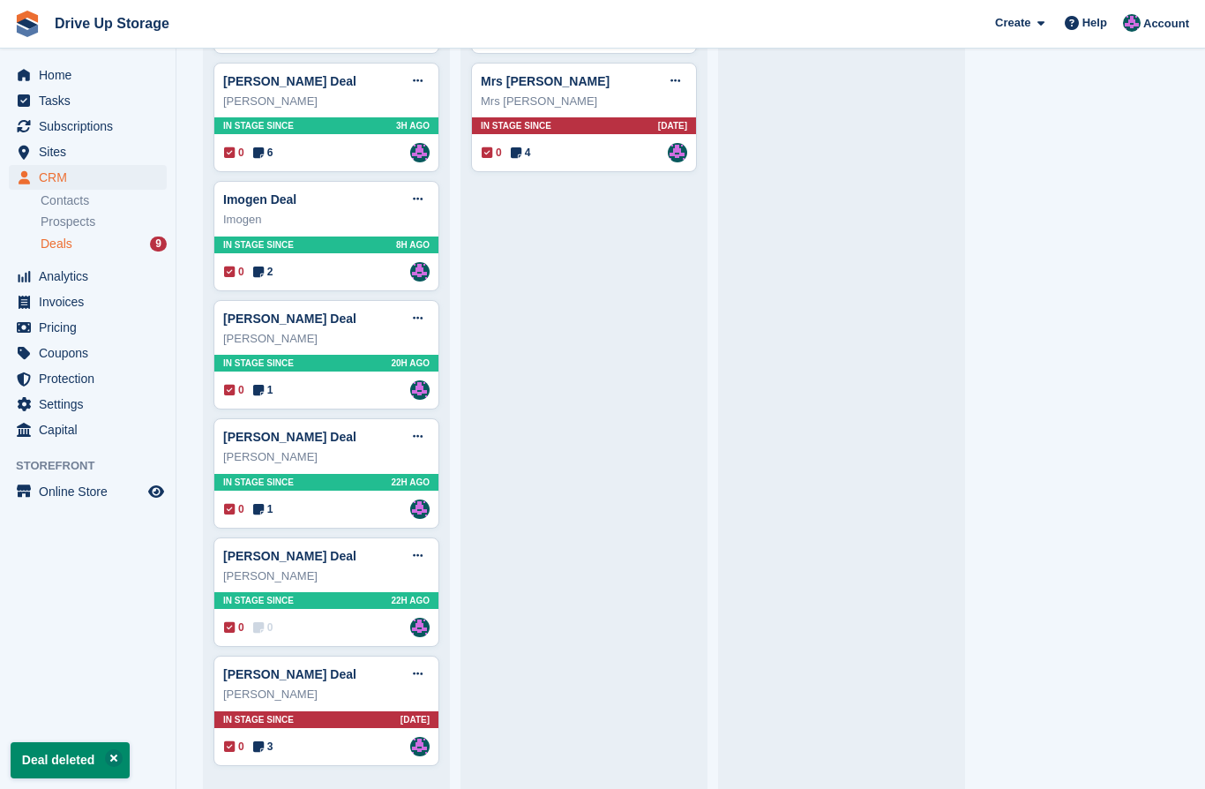
scroll to position [295, 0]
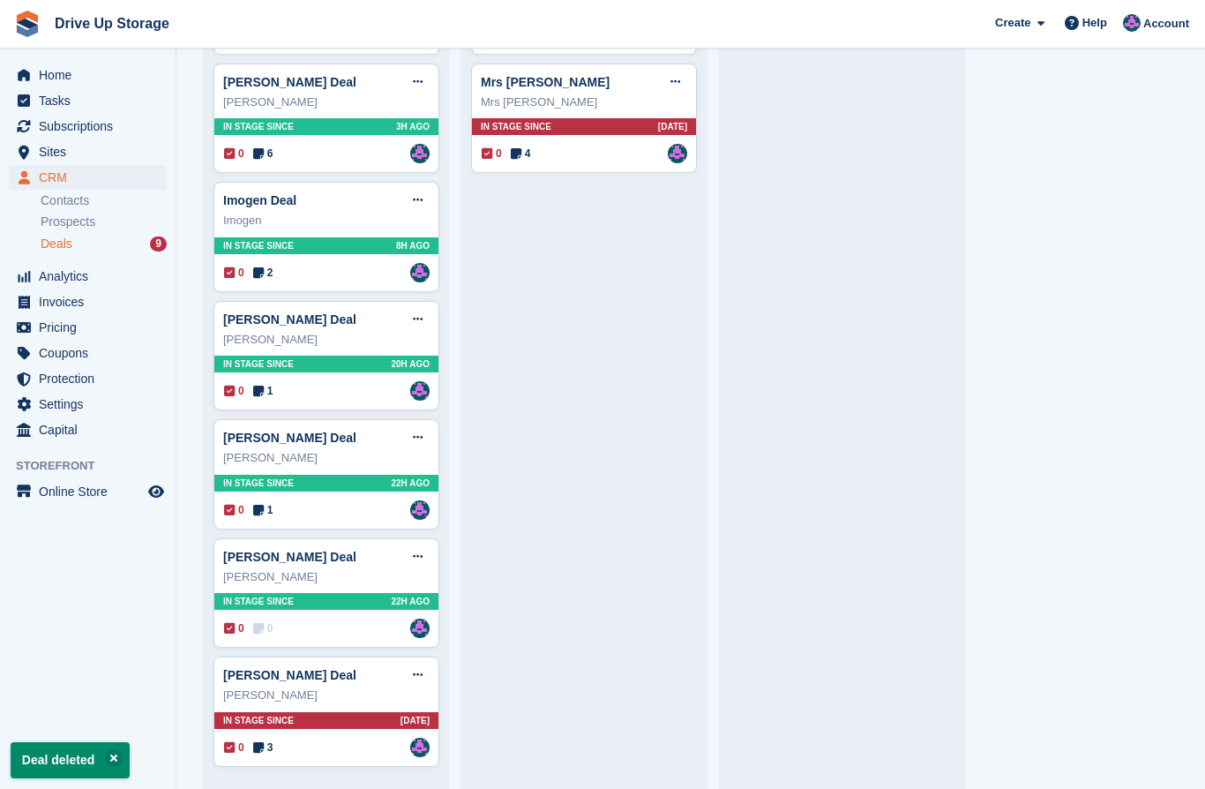
click at [418, 678] on icon at bounding box center [418, 674] width 10 height 11
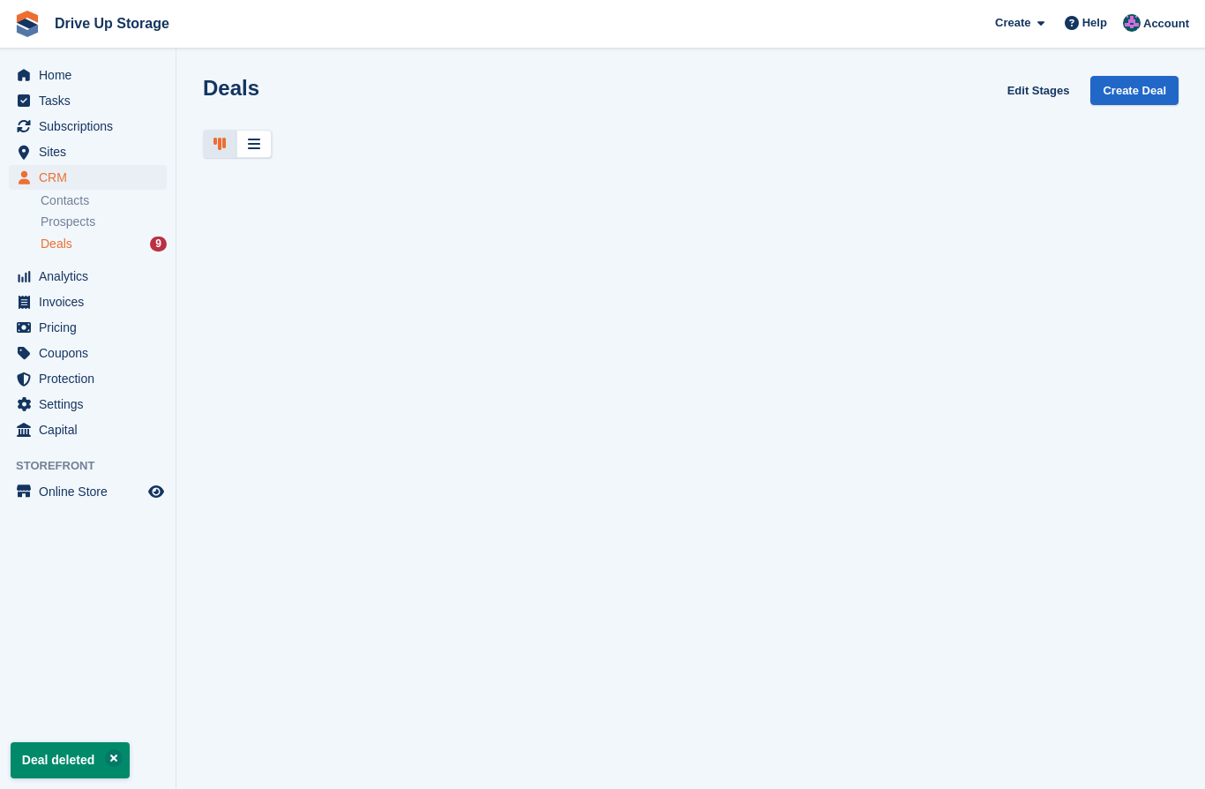
scroll to position [0, 0]
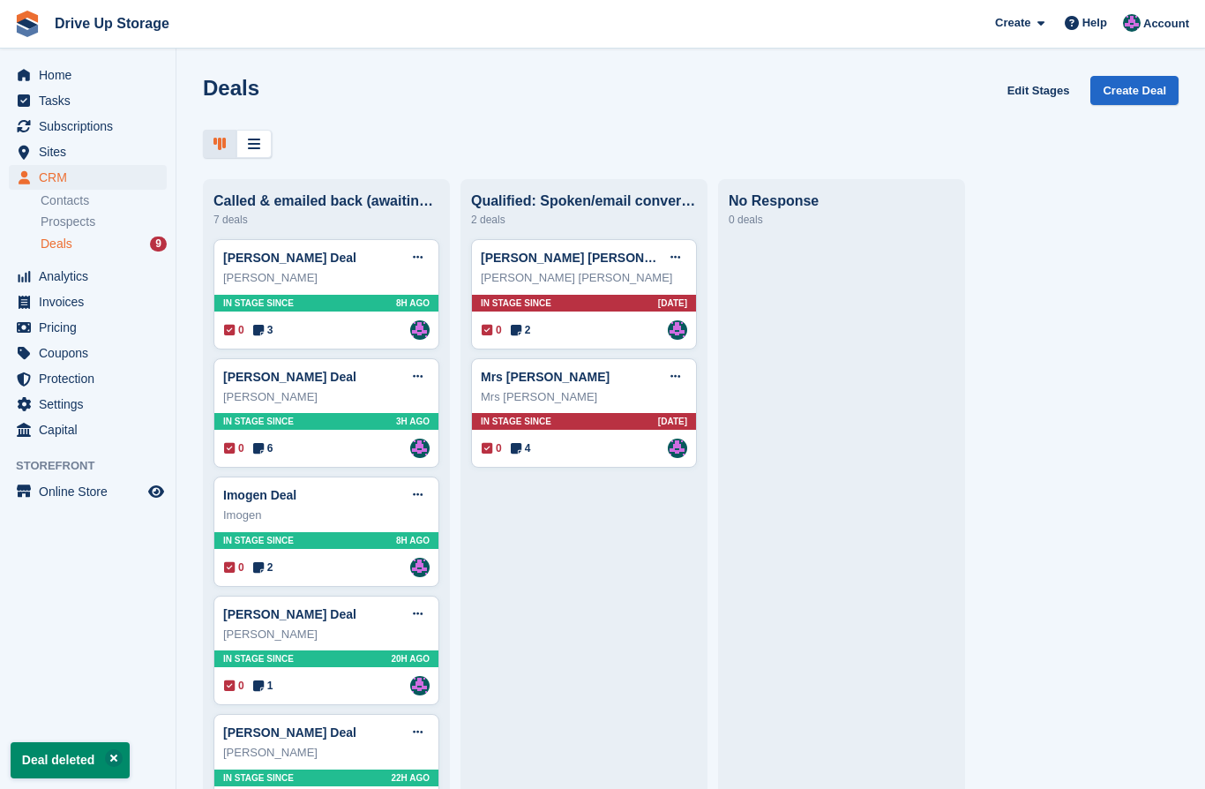
click at [616, 329] on div "0 2 Assigned to [PERSON_NAME]" at bounding box center [585, 329] width 206 height 19
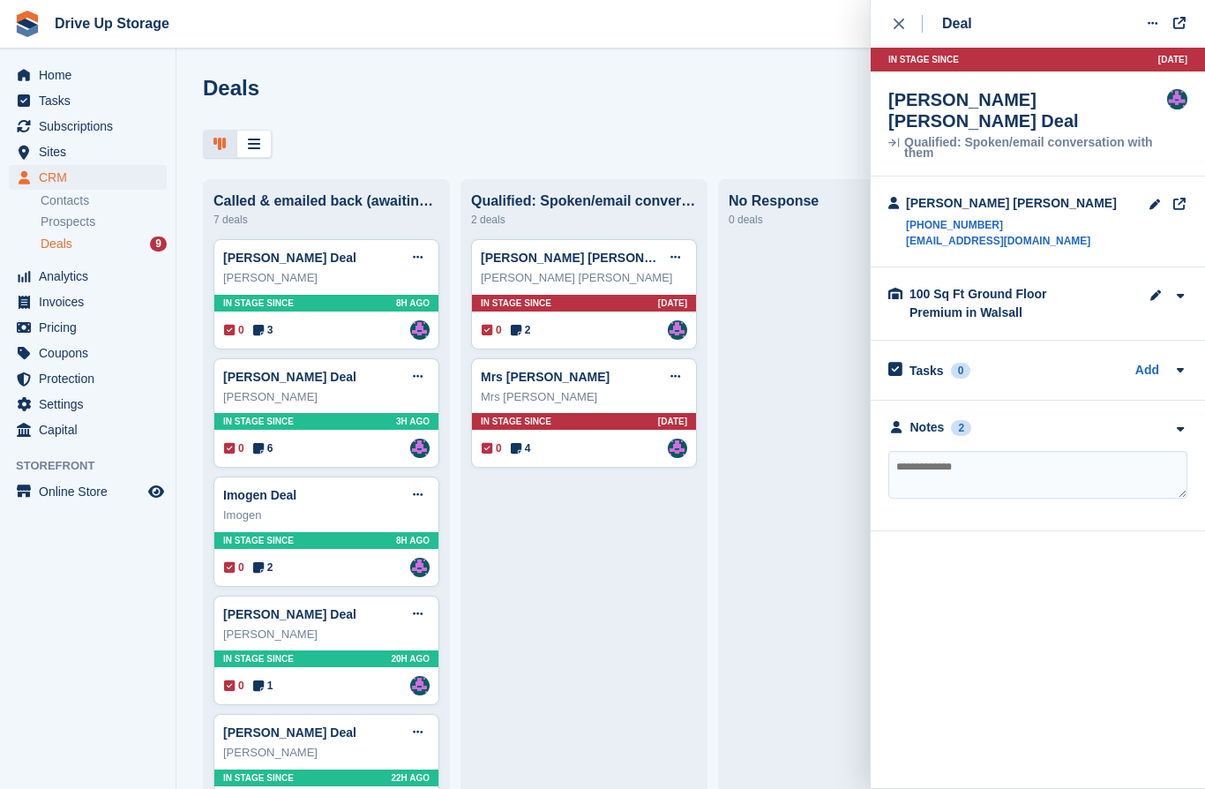
click at [679, 257] on icon at bounding box center [676, 256] width 10 height 11
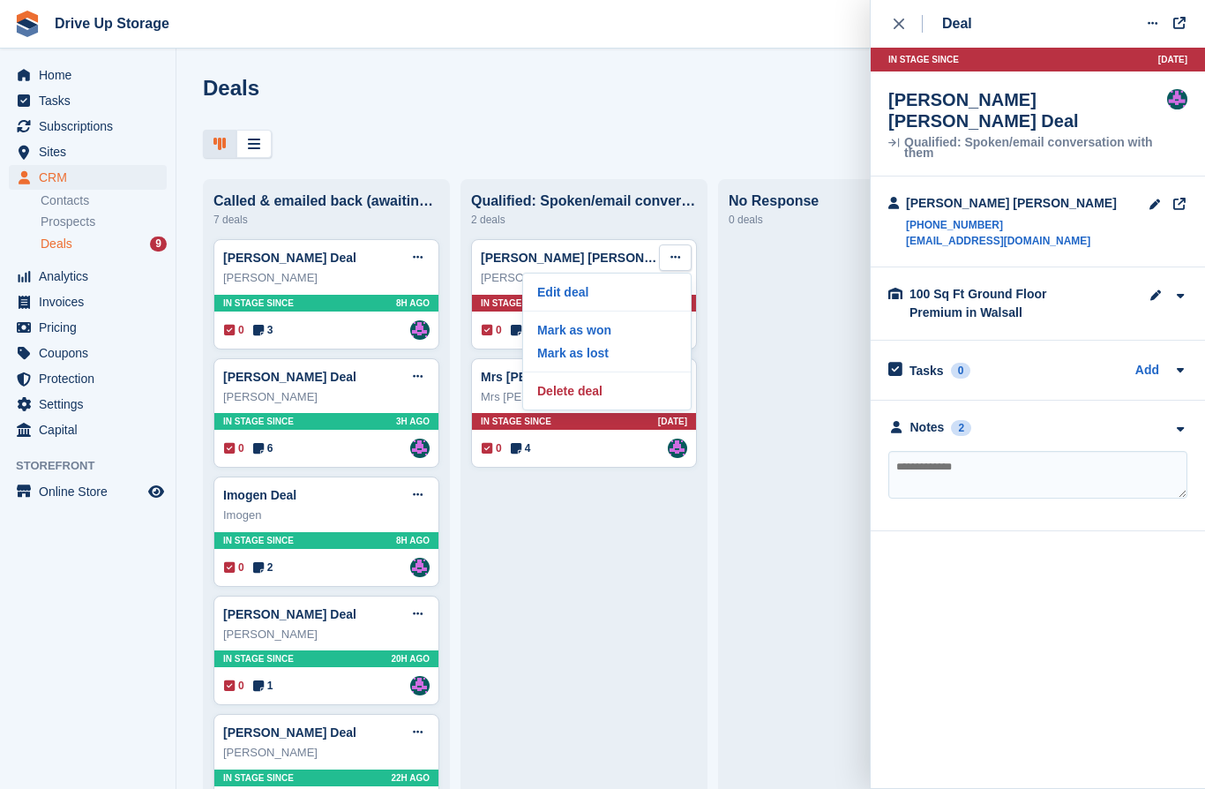
click at [586, 396] on p "Delete deal" at bounding box center [607, 390] width 154 height 23
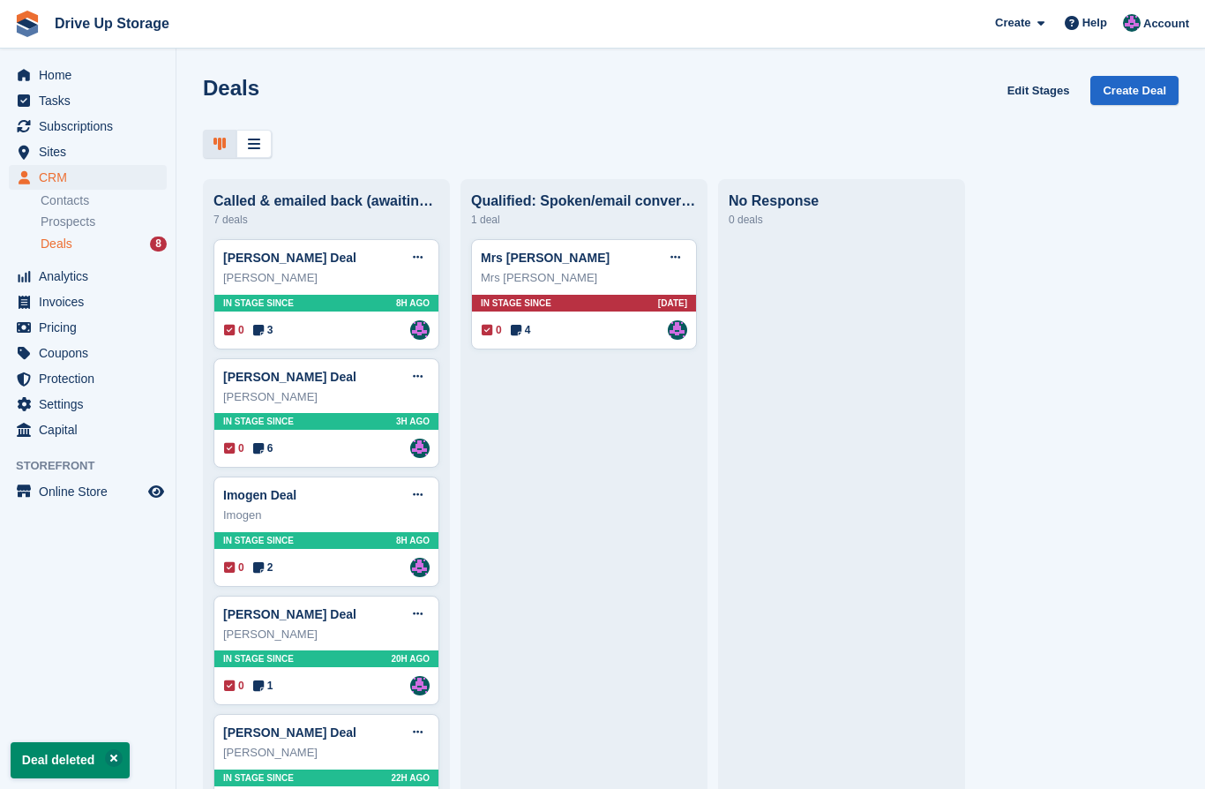
click at [649, 271] on div "Mrs [PERSON_NAME] Edit deal [PERSON_NAME] as won [PERSON_NAME] as lost Delete d…" at bounding box center [584, 257] width 206 height 26
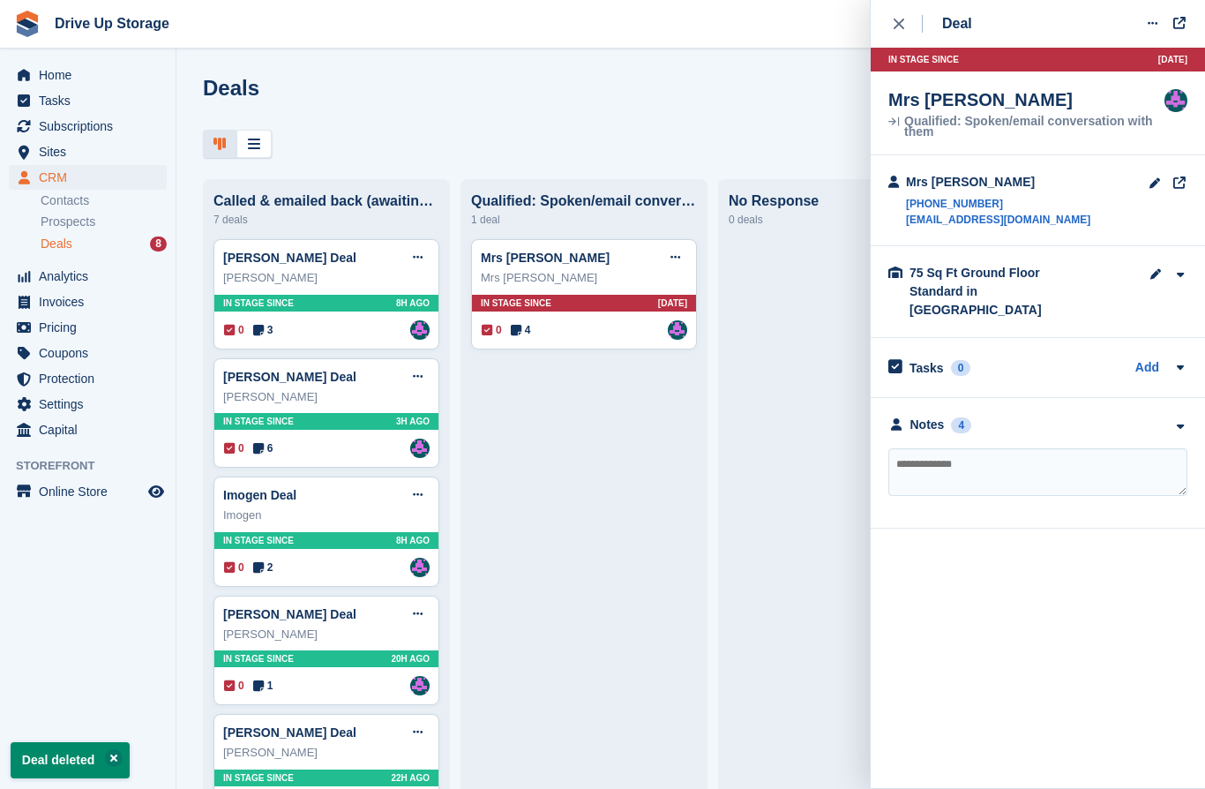
click at [1170, 416] on div "Notes 4" at bounding box center [1038, 425] width 299 height 19
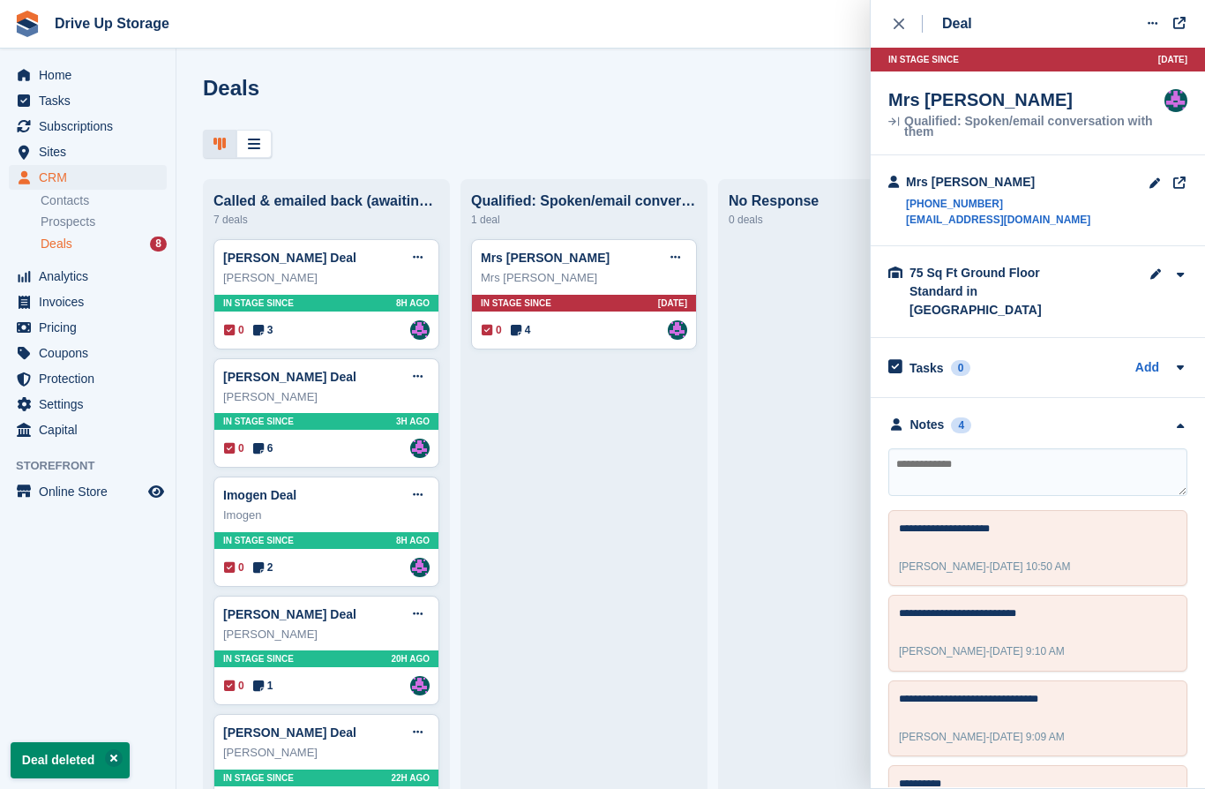
click at [908, 18] on div "close" at bounding box center [908, 24] width 29 height 18
